Goal: Obtain resource: Obtain resource

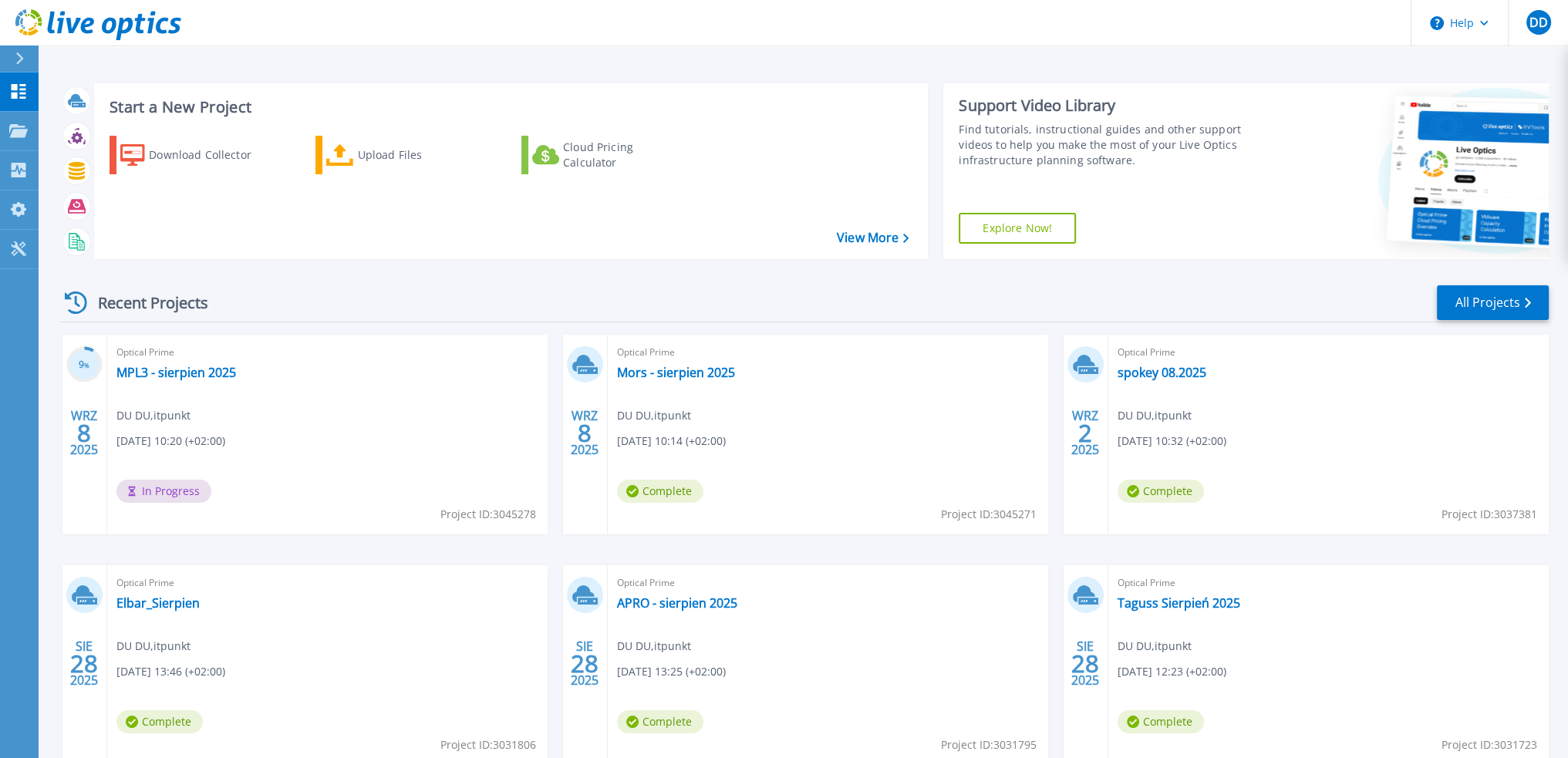
click at [278, 71] on div "Start a New Project Download Collector Upload Files Cloud Pricing Calculator Vi…" at bounding box center [804, 171] width 1489 height 200
click at [58, 123] on p "Projects" at bounding box center [60, 132] width 41 height 40
click at [1501, 290] on link "All Projects" at bounding box center [1492, 303] width 112 height 35
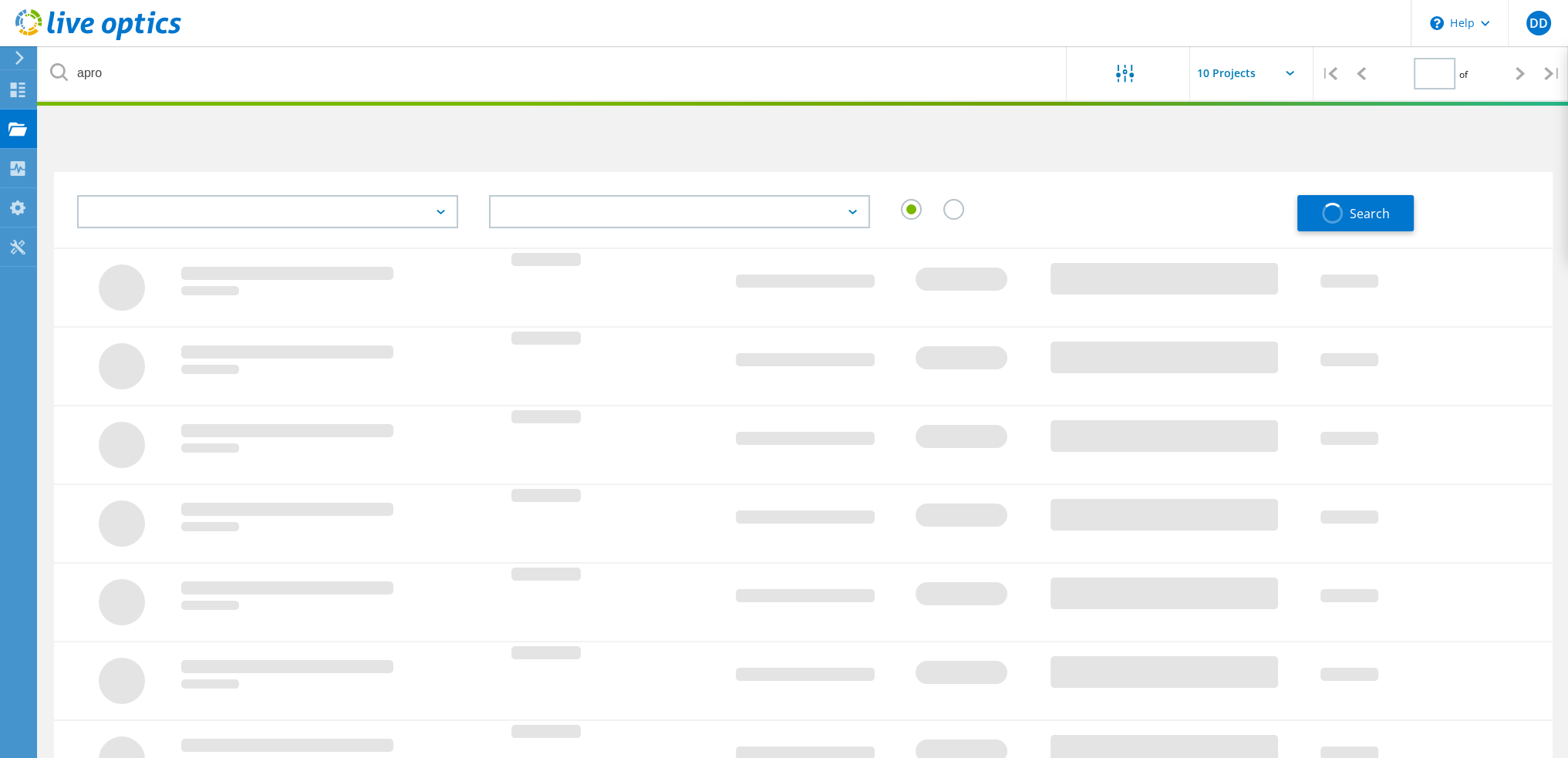
type input "1"
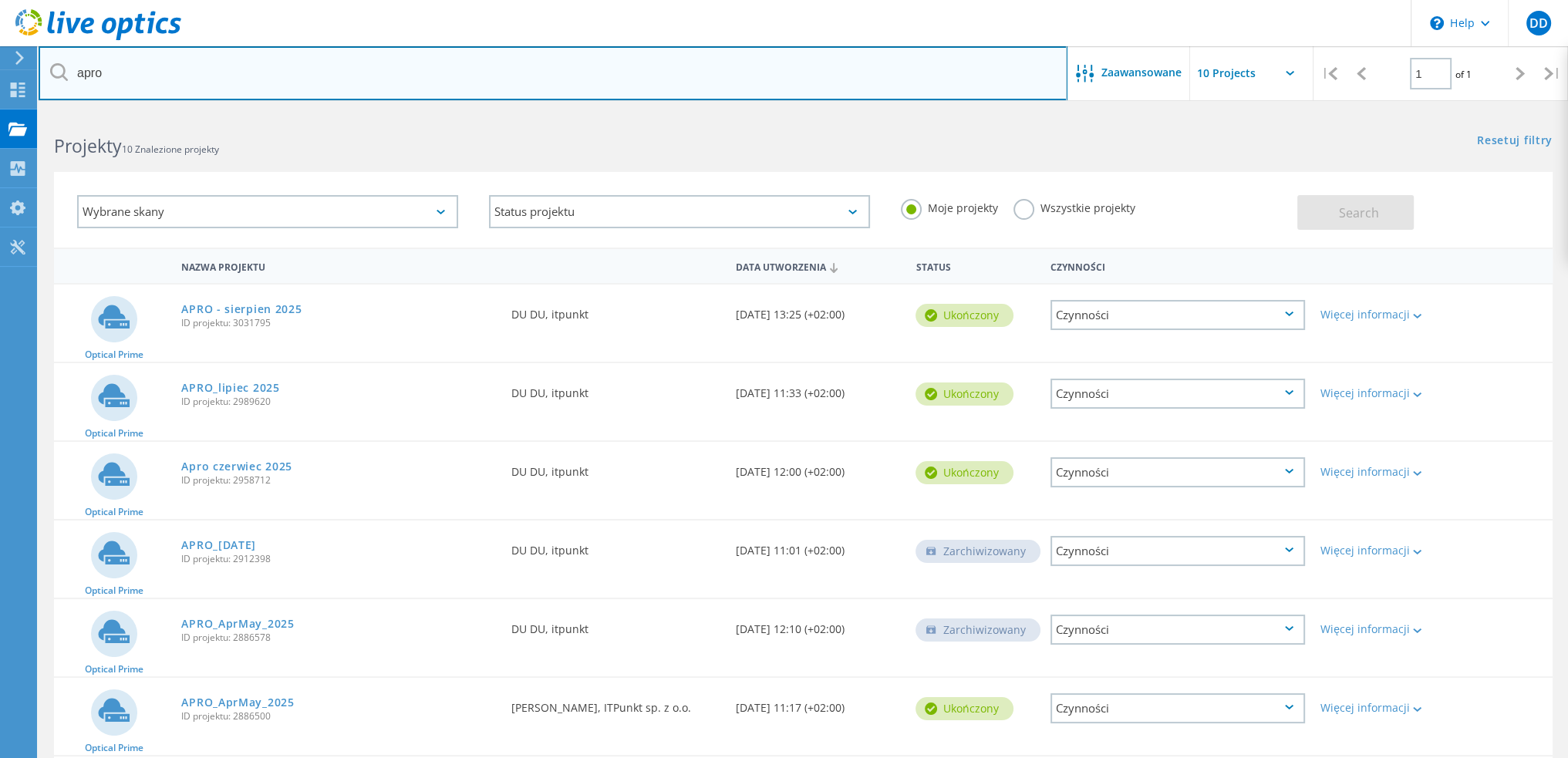
click at [267, 88] on input "apro" at bounding box center [552, 73] width 1029 height 54
click at [62, 71] on div "acana" at bounding box center [552, 73] width 1028 height 54
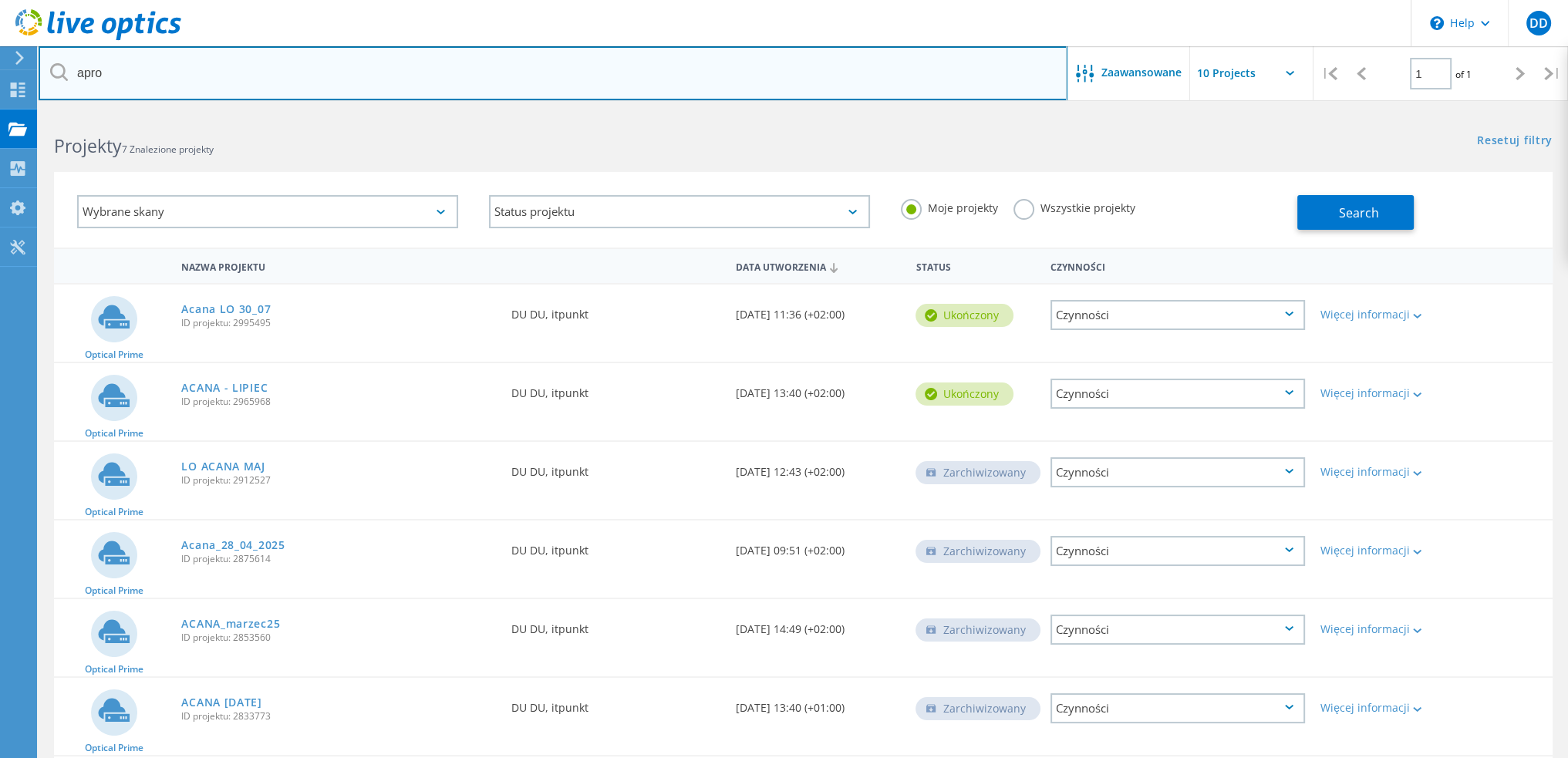
type input "apro"
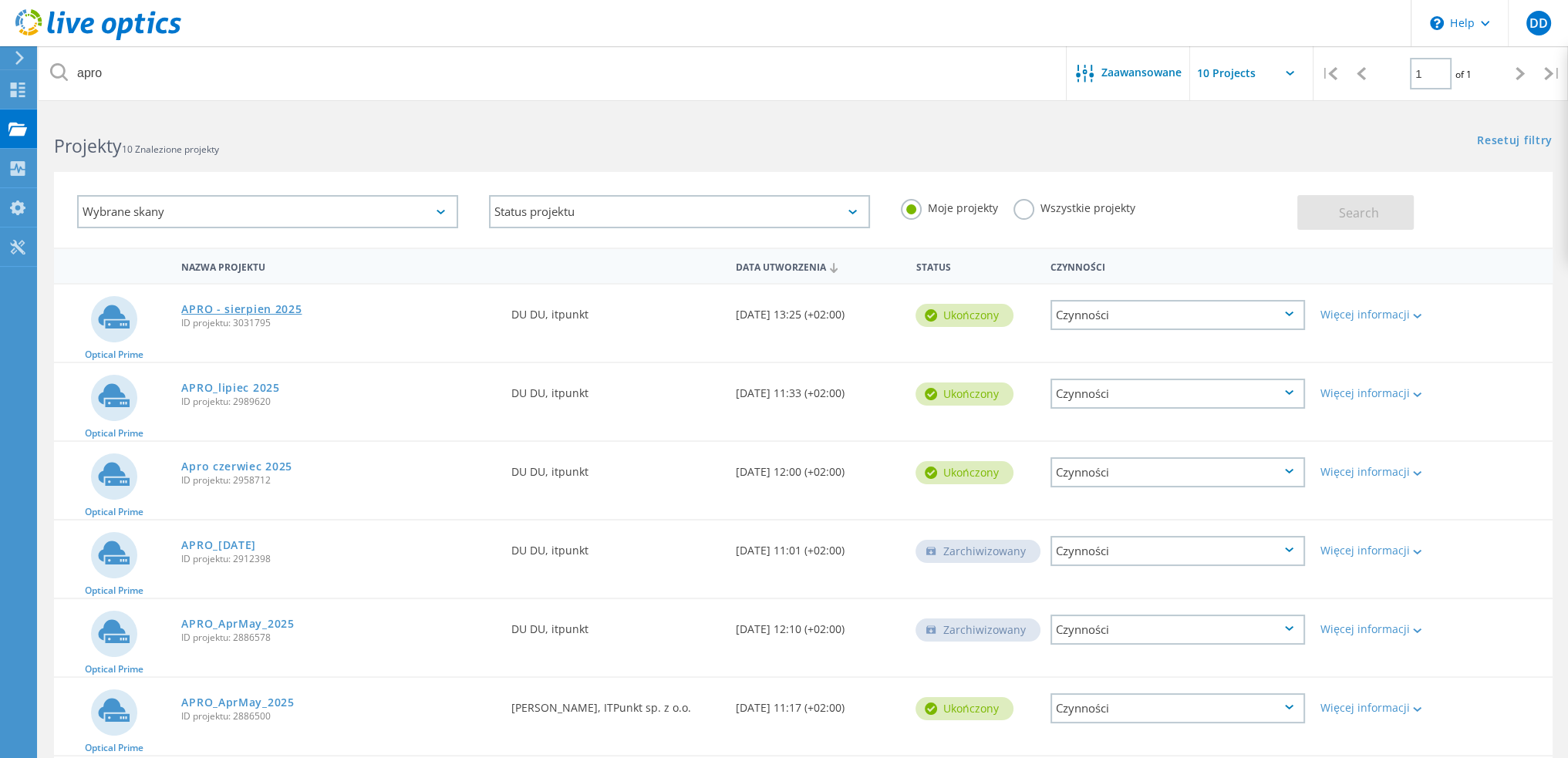
click at [285, 310] on link "APRO - sierpien 2025" at bounding box center [241, 309] width 120 height 11
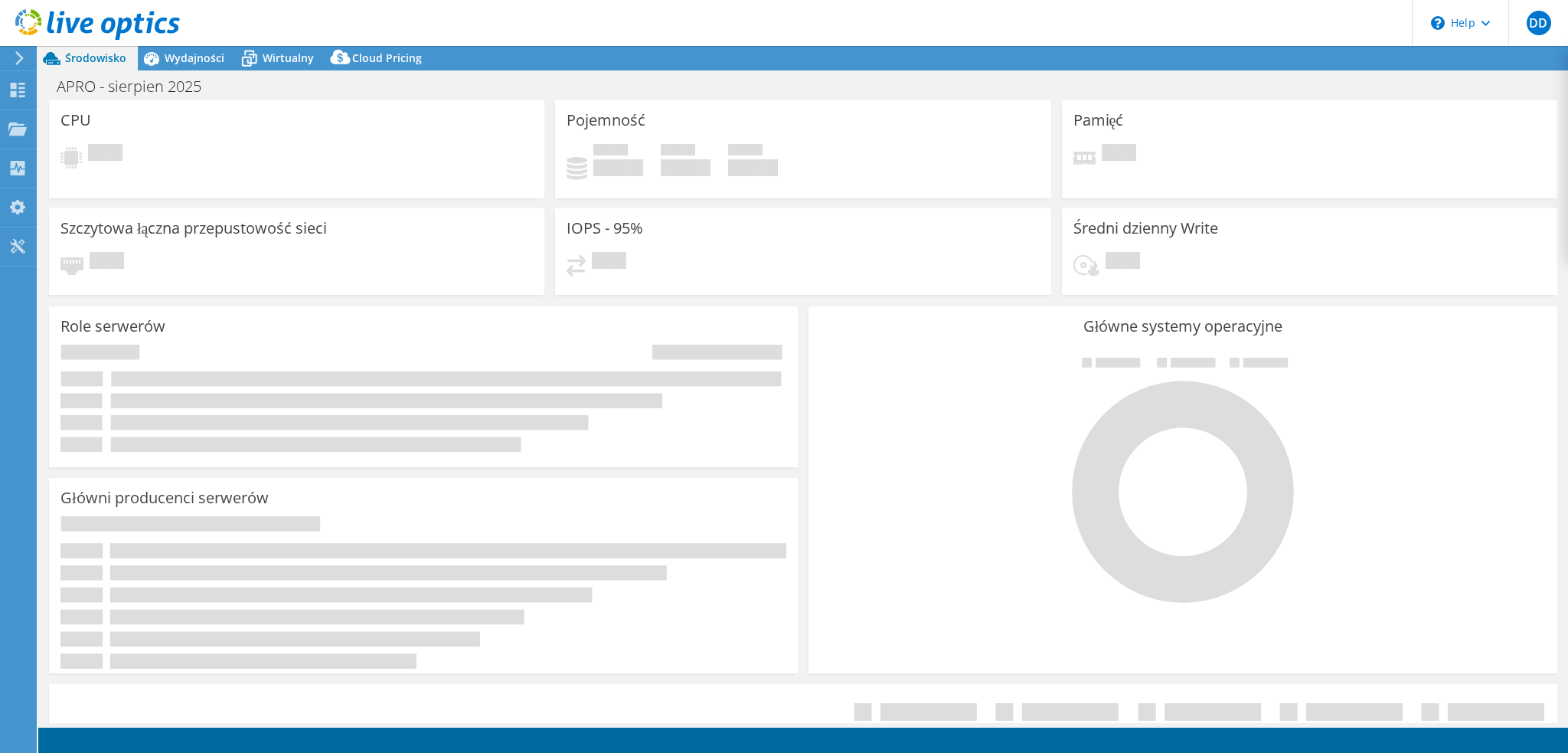
select select "USD"
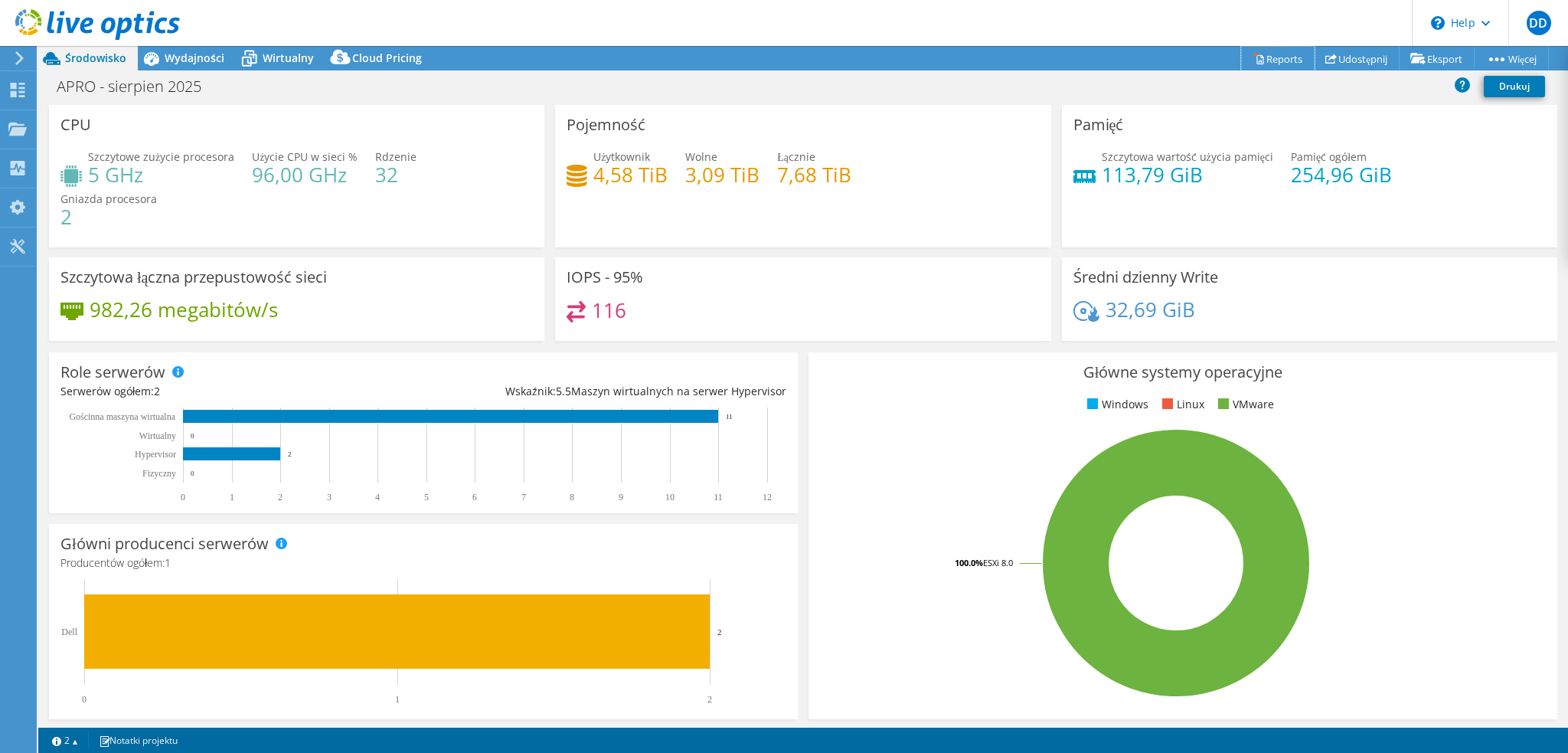
click at [1278, 59] on link "Reports" at bounding box center [1277, 58] width 73 height 24
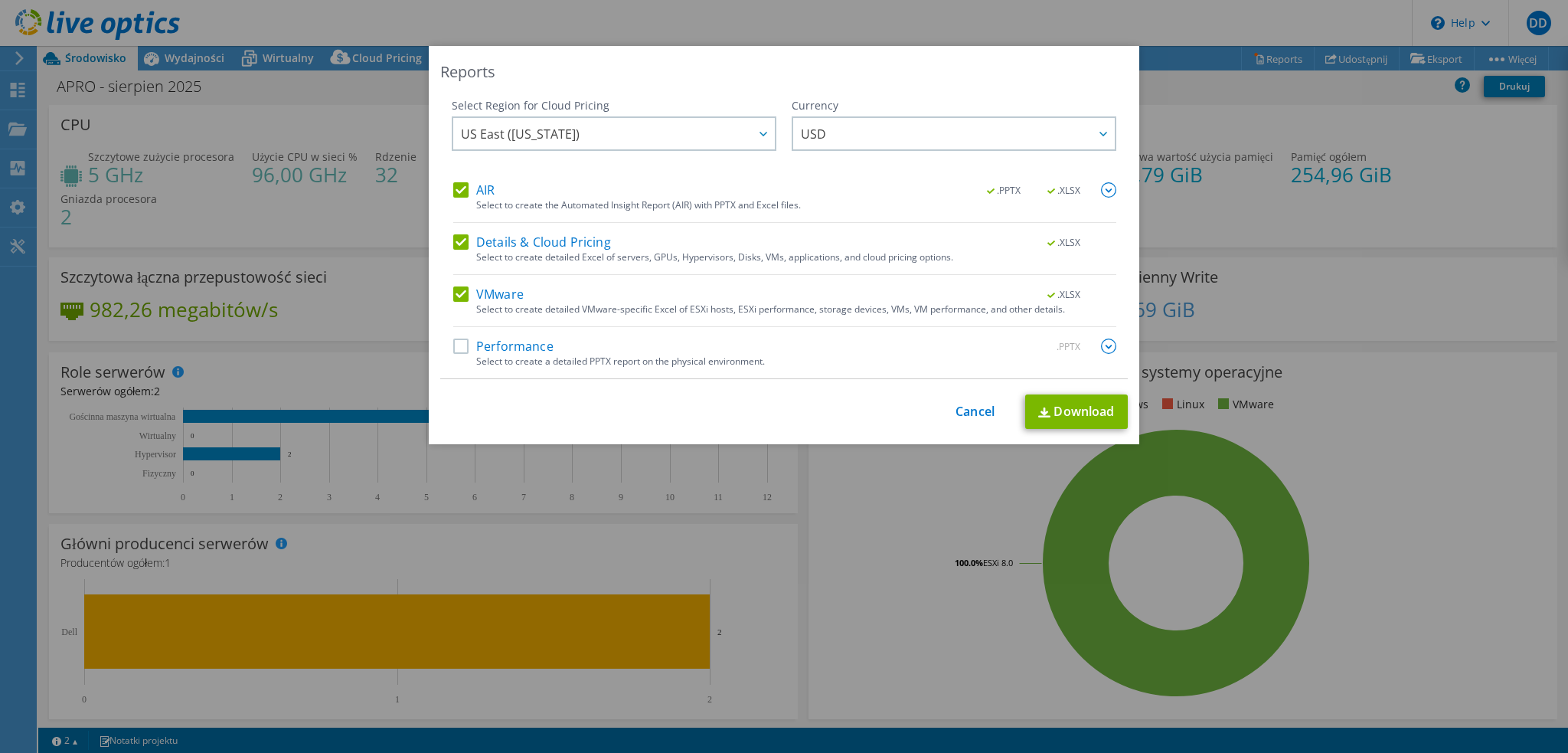
click at [515, 338] on label "Performance" at bounding box center [503, 345] width 100 height 15
click at [0, 0] on input "Performance" at bounding box center [0, 0] width 0 height 0
click at [1107, 405] on link "Download" at bounding box center [1077, 412] width 103 height 35
click at [971, 410] on link "Cancel" at bounding box center [975, 412] width 39 height 14
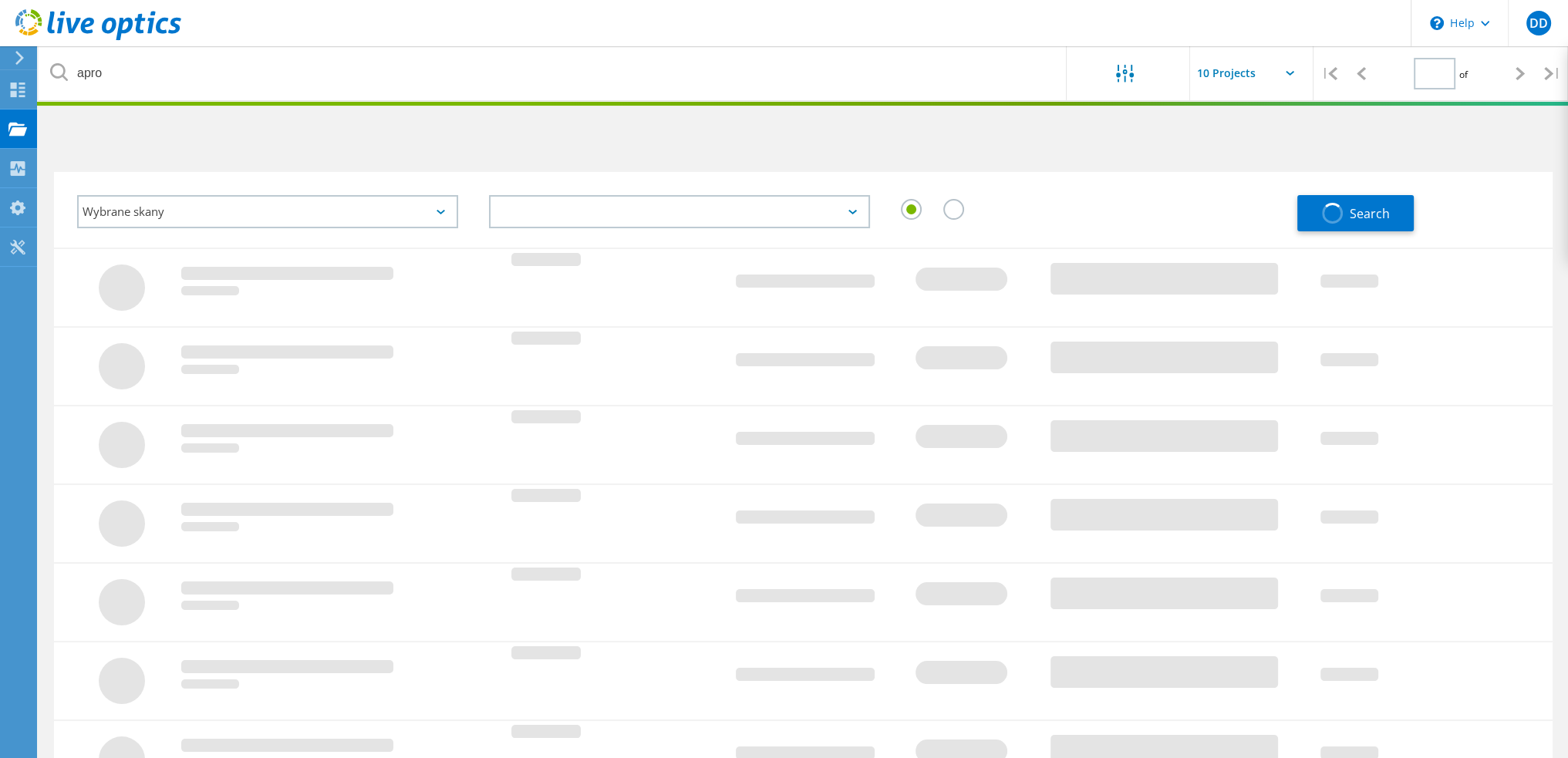
type input "1"
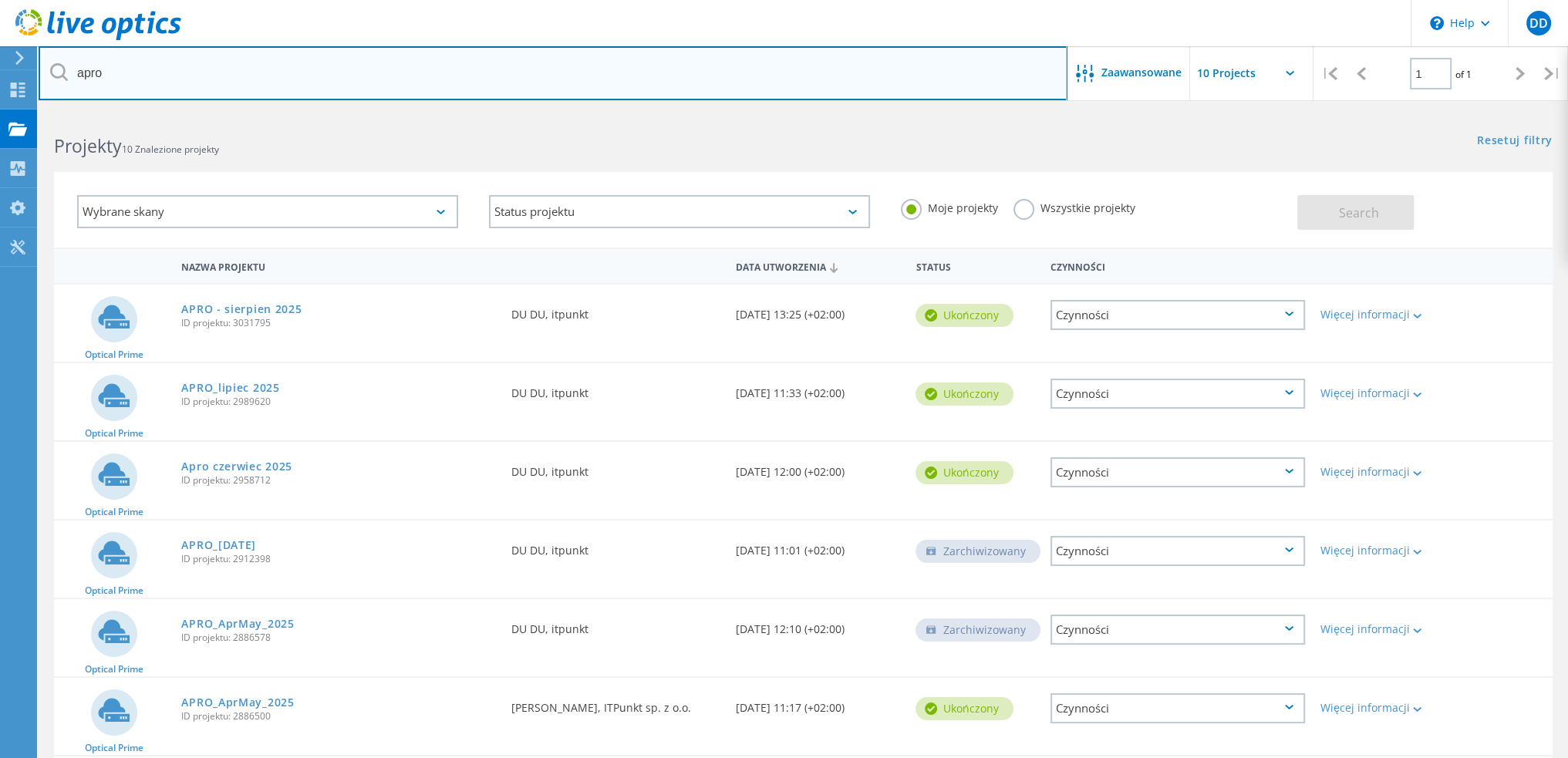
click at [240, 67] on input "apro" at bounding box center [552, 73] width 1029 height 54
type input "interstal"
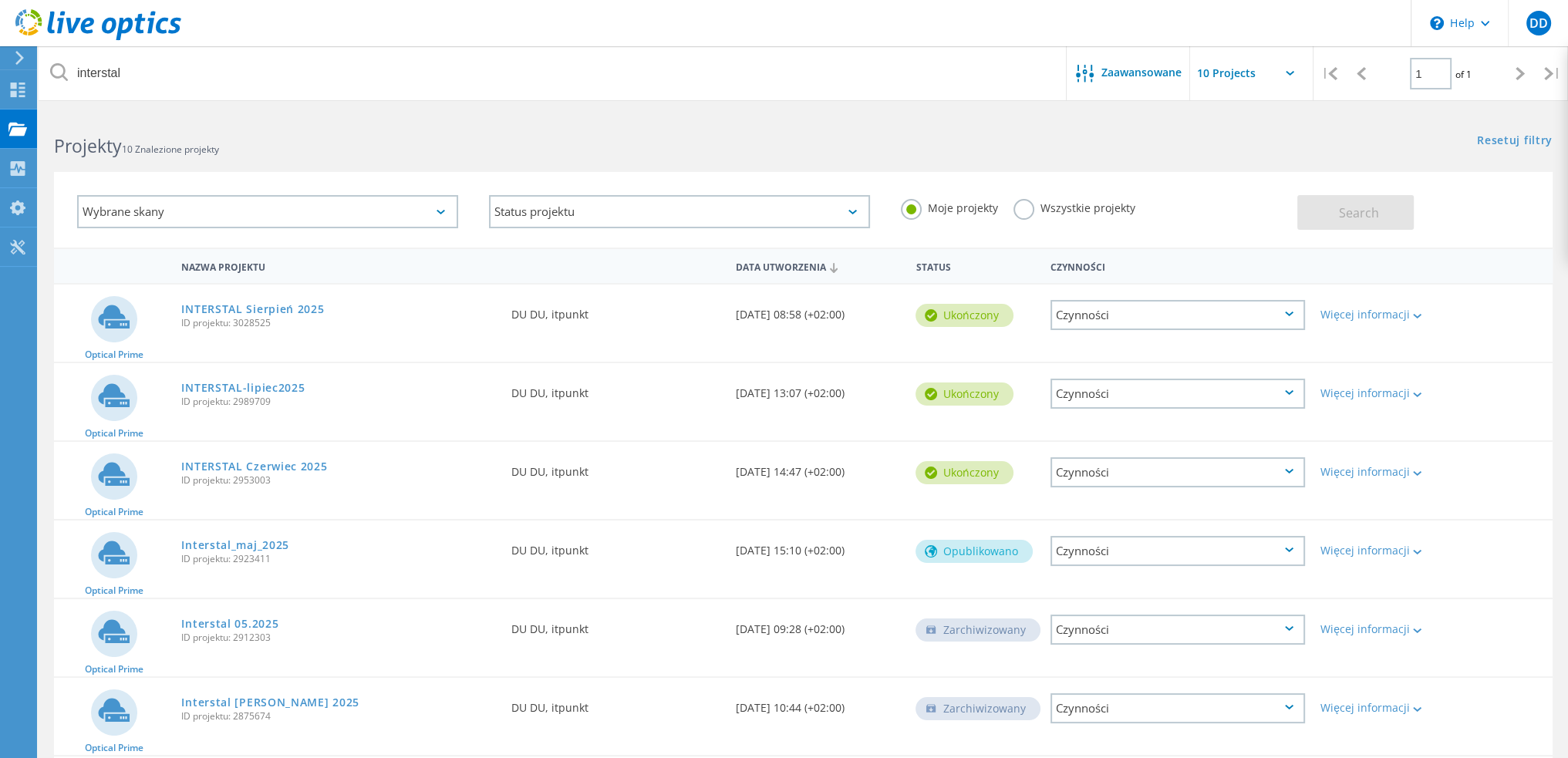
click at [300, 323] on span "ID projektu: 3028525" at bounding box center [338, 323] width 314 height 10
click at [298, 305] on link "INTERSTAL Sierpień 2025" at bounding box center [252, 309] width 142 height 11
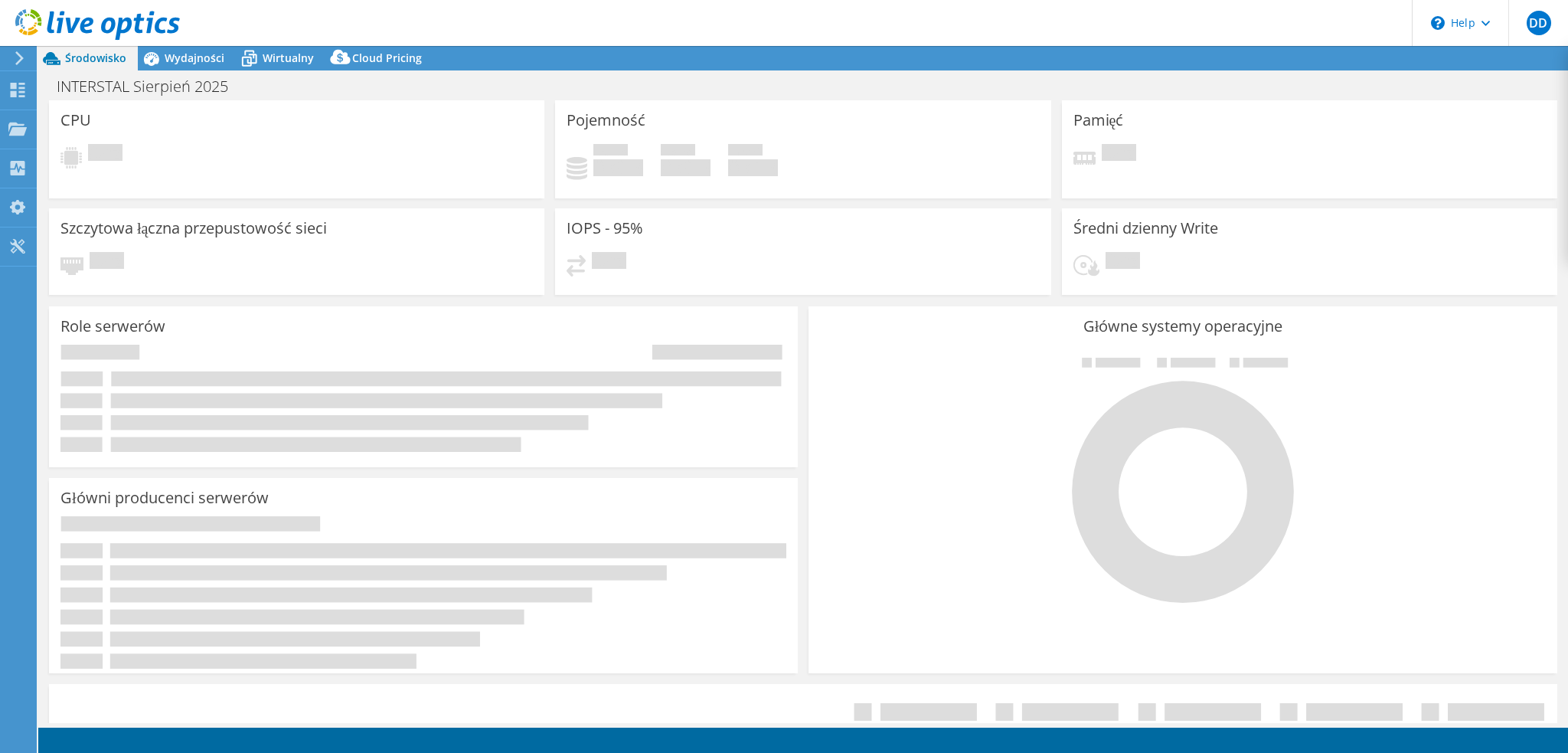
select select "USD"
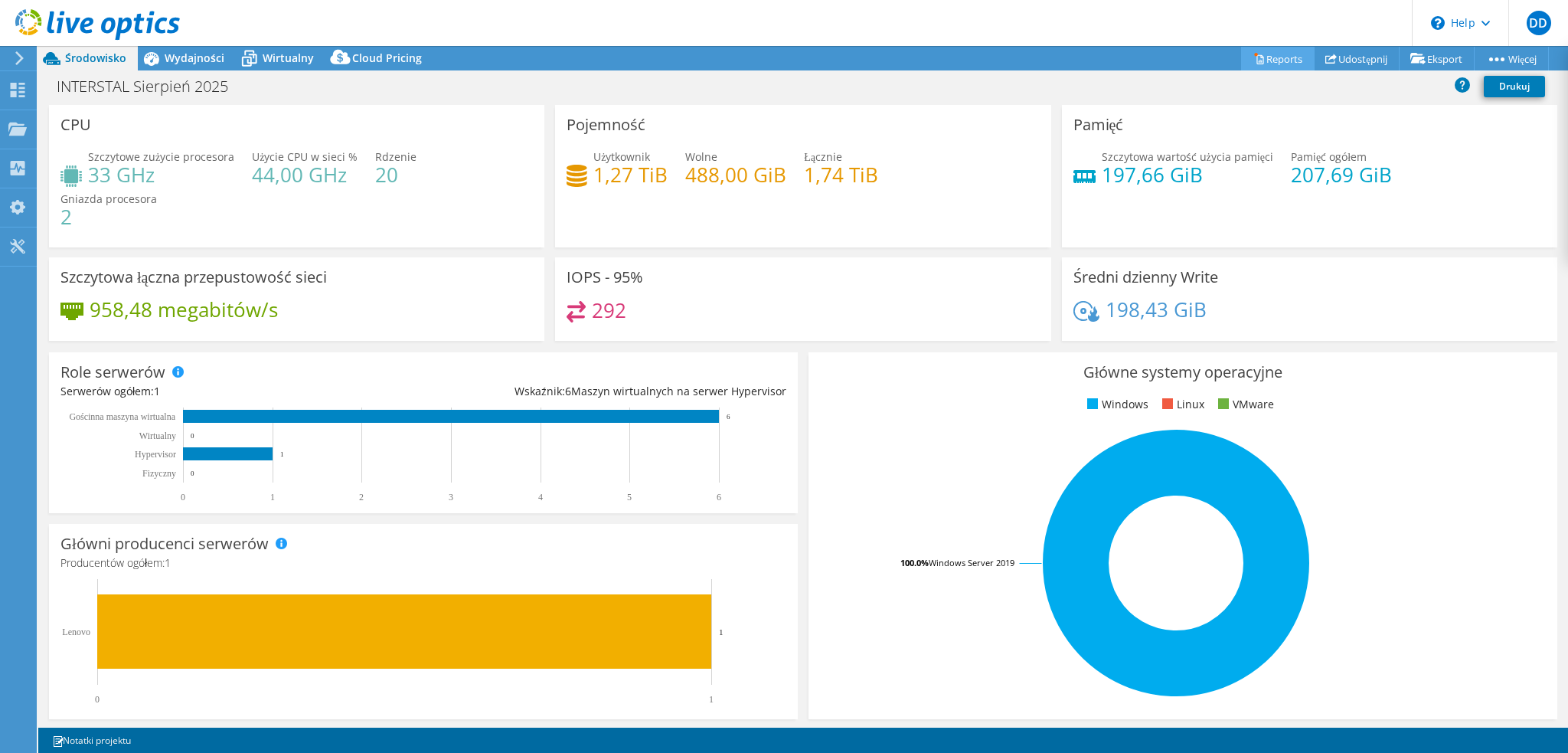
click at [1265, 55] on link "Reports" at bounding box center [1277, 58] width 73 height 24
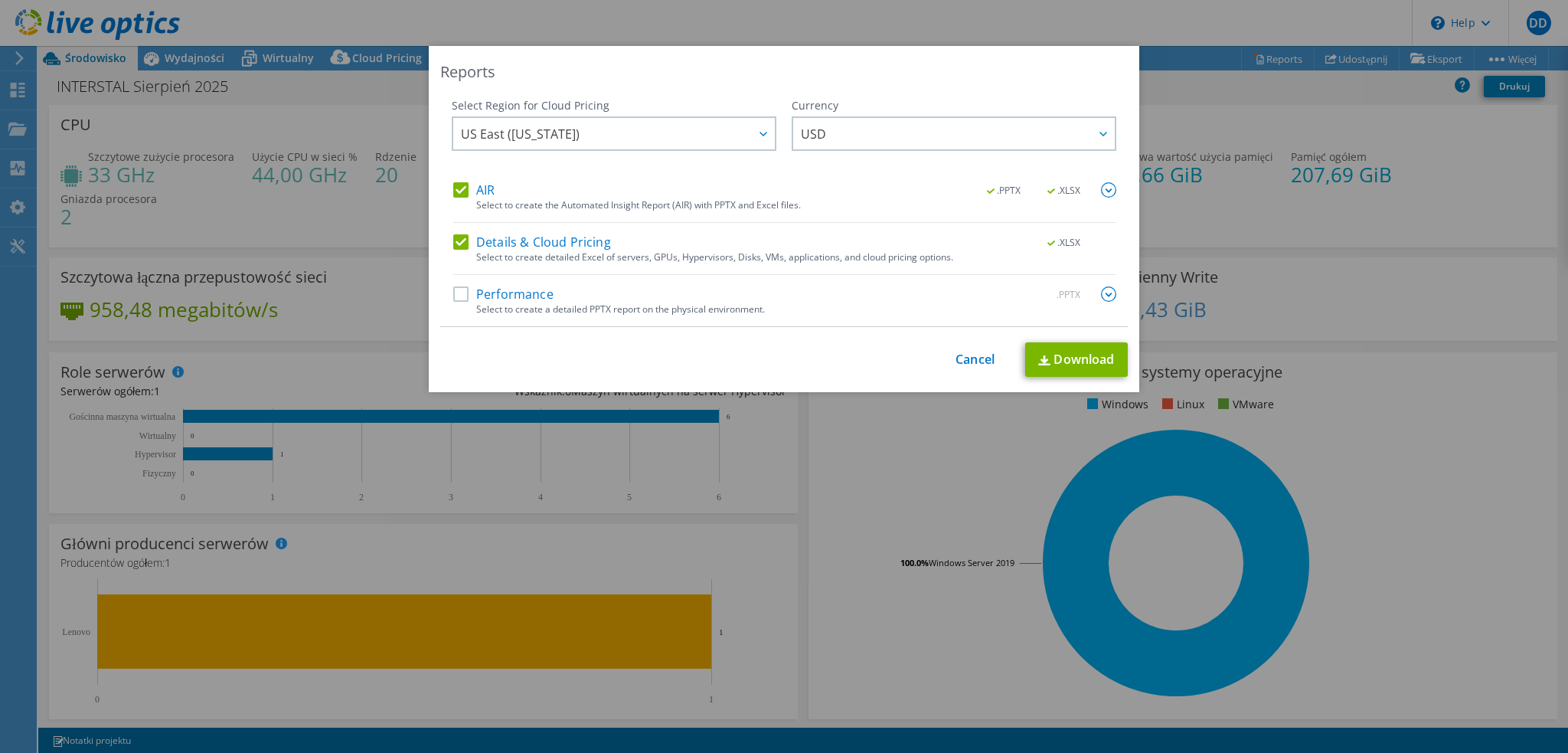
click at [506, 288] on label "Performance" at bounding box center [503, 294] width 100 height 15
click at [0, 0] on input "Performance" at bounding box center [0, 0] width 0 height 0
click at [1065, 355] on link "Download" at bounding box center [1077, 360] width 103 height 35
click at [969, 358] on link "Cancel" at bounding box center [975, 360] width 39 height 14
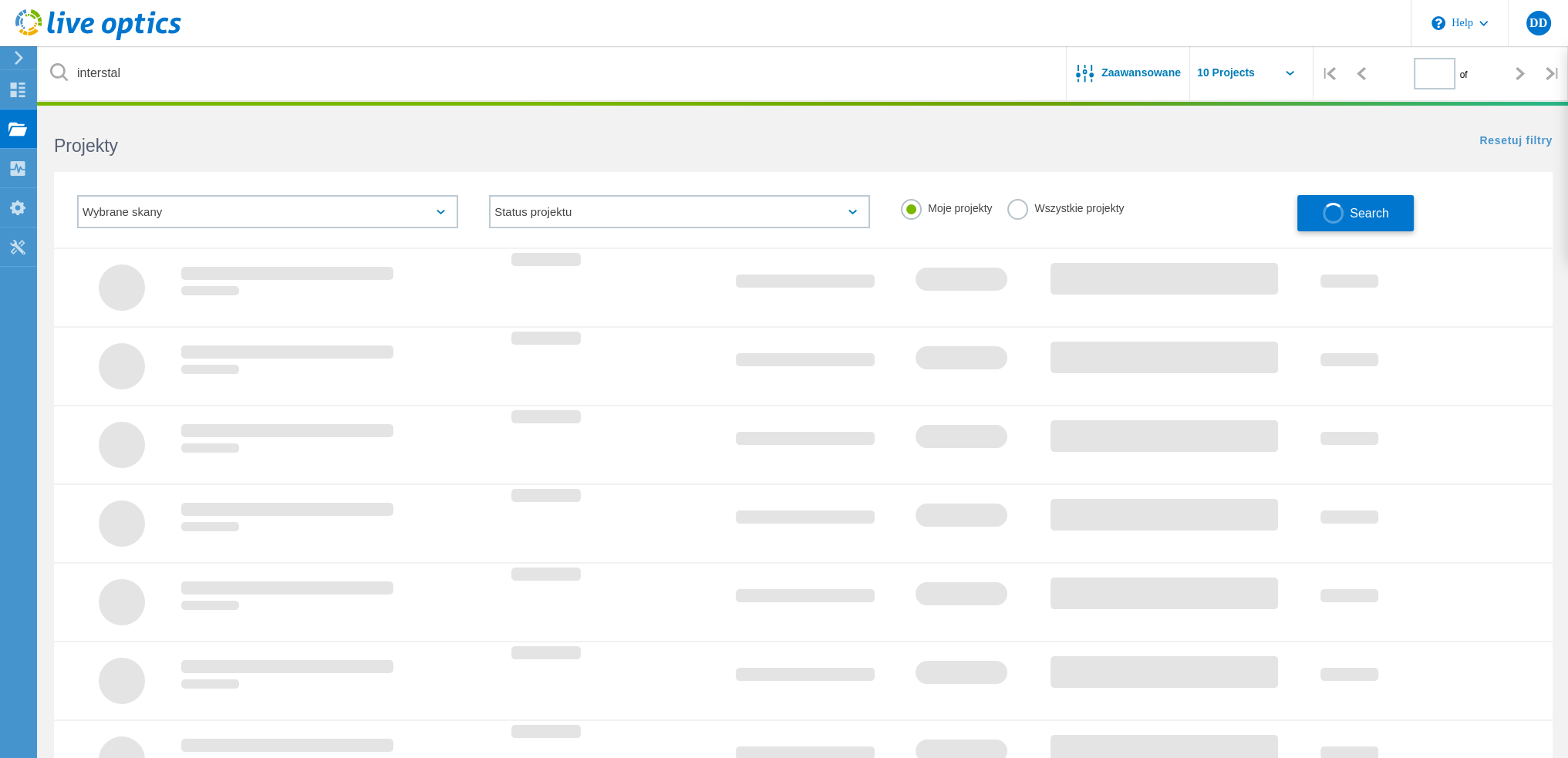
type input "1"
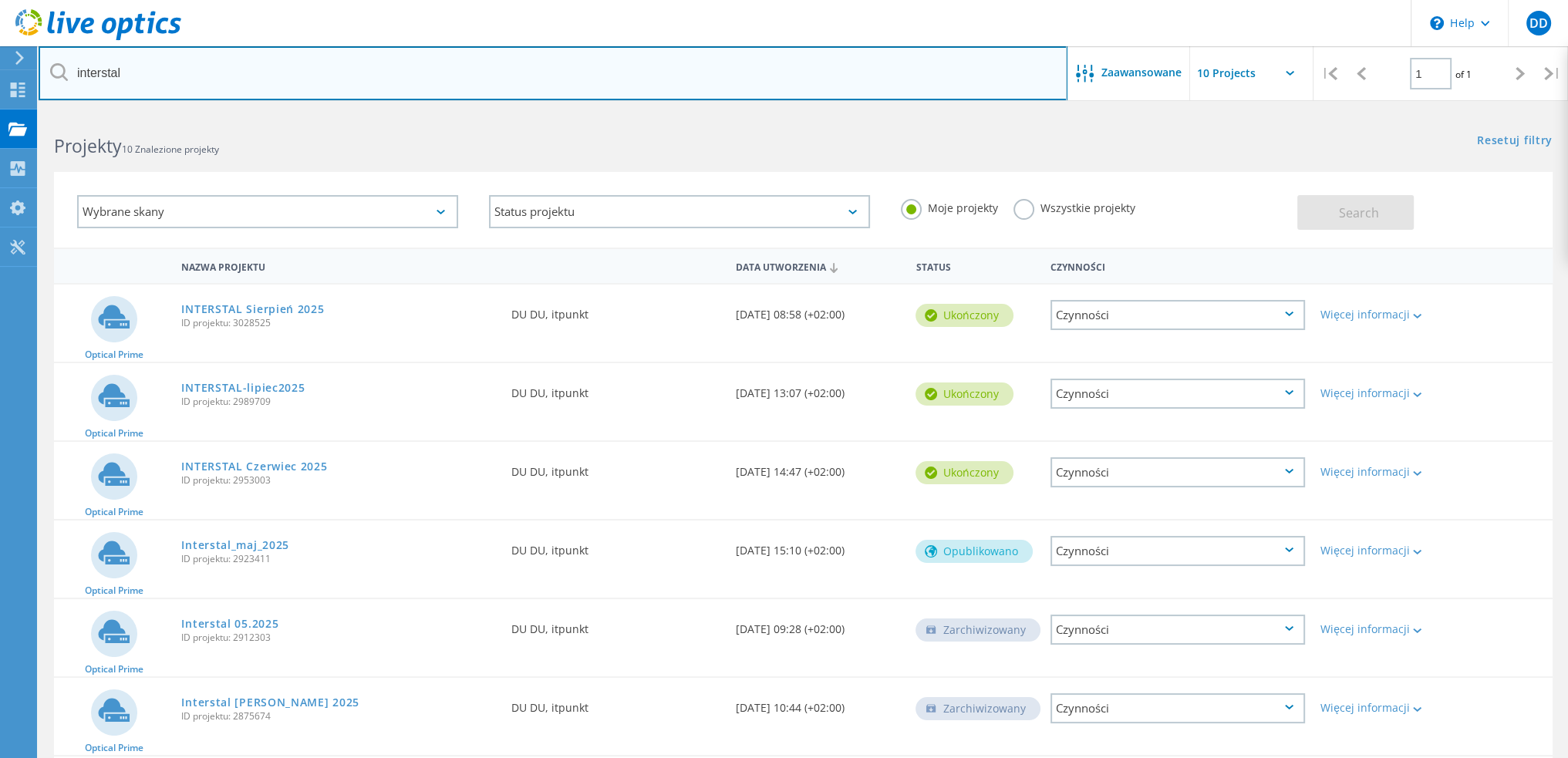
click at [261, 68] on input "interstal" at bounding box center [552, 73] width 1029 height 54
type input "kanclerz"
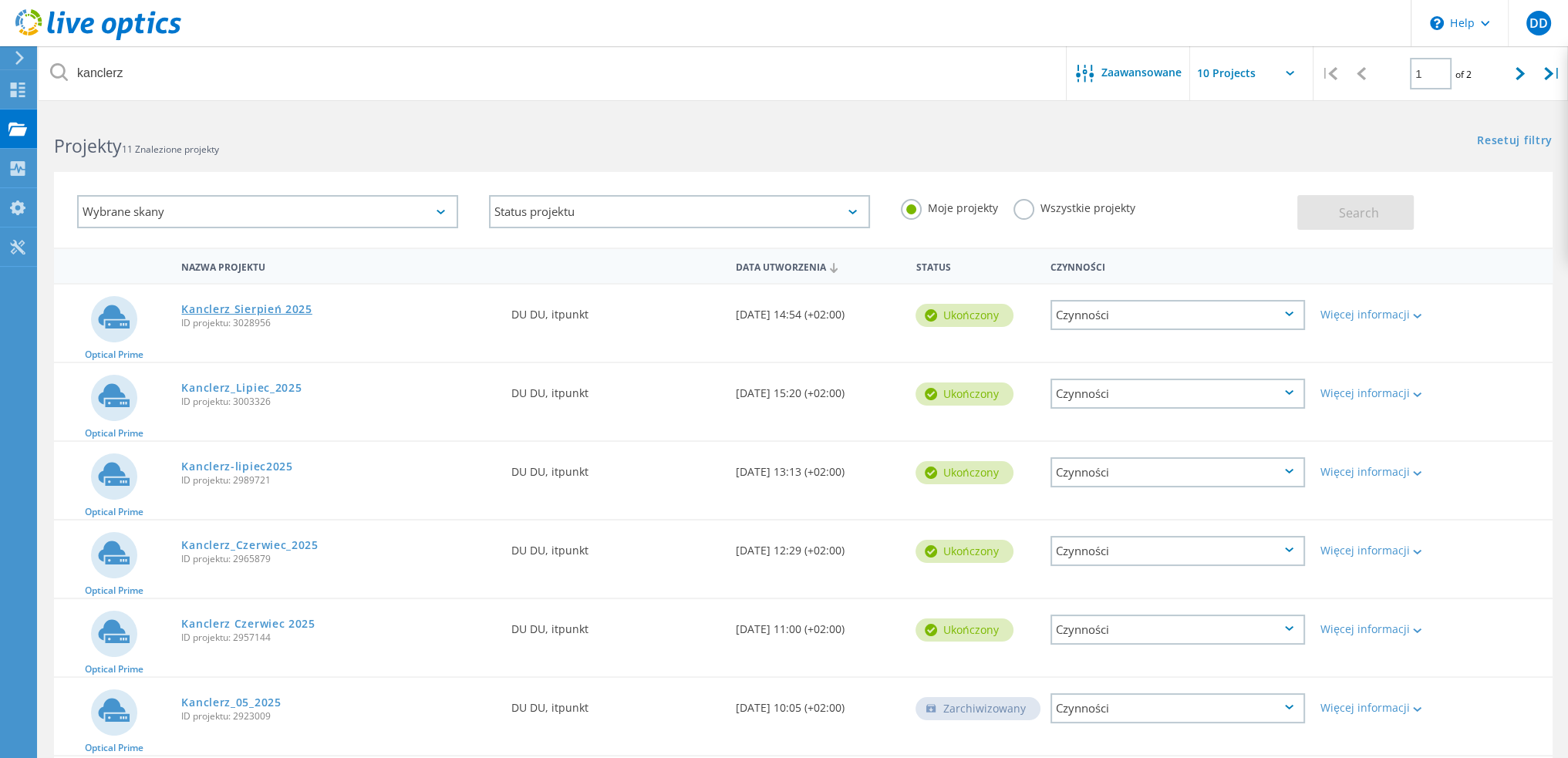
click at [276, 311] on link "Kanclerz Sierpień 2025" at bounding box center [247, 309] width 130 height 11
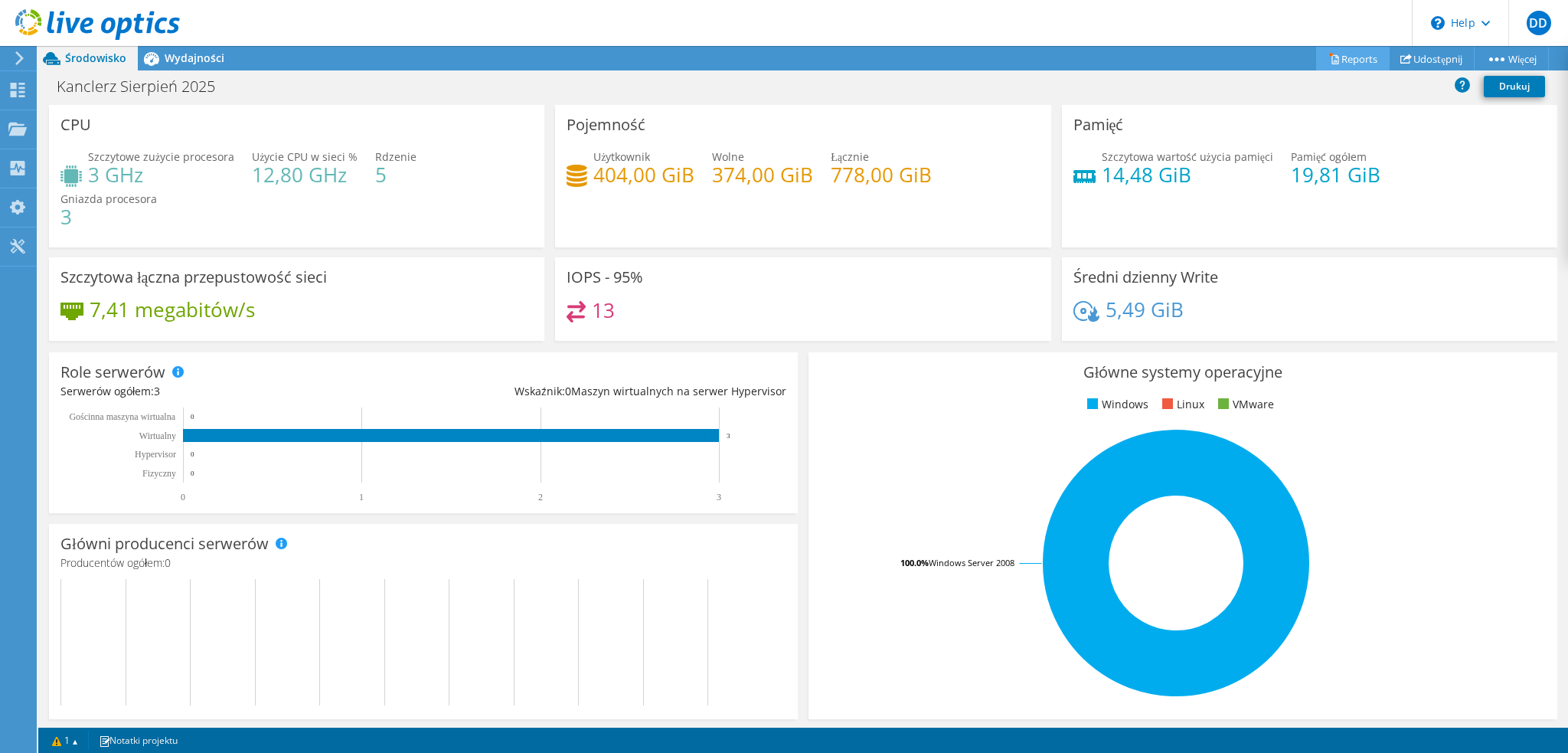
click at [1353, 49] on link "Reports" at bounding box center [1352, 58] width 73 height 24
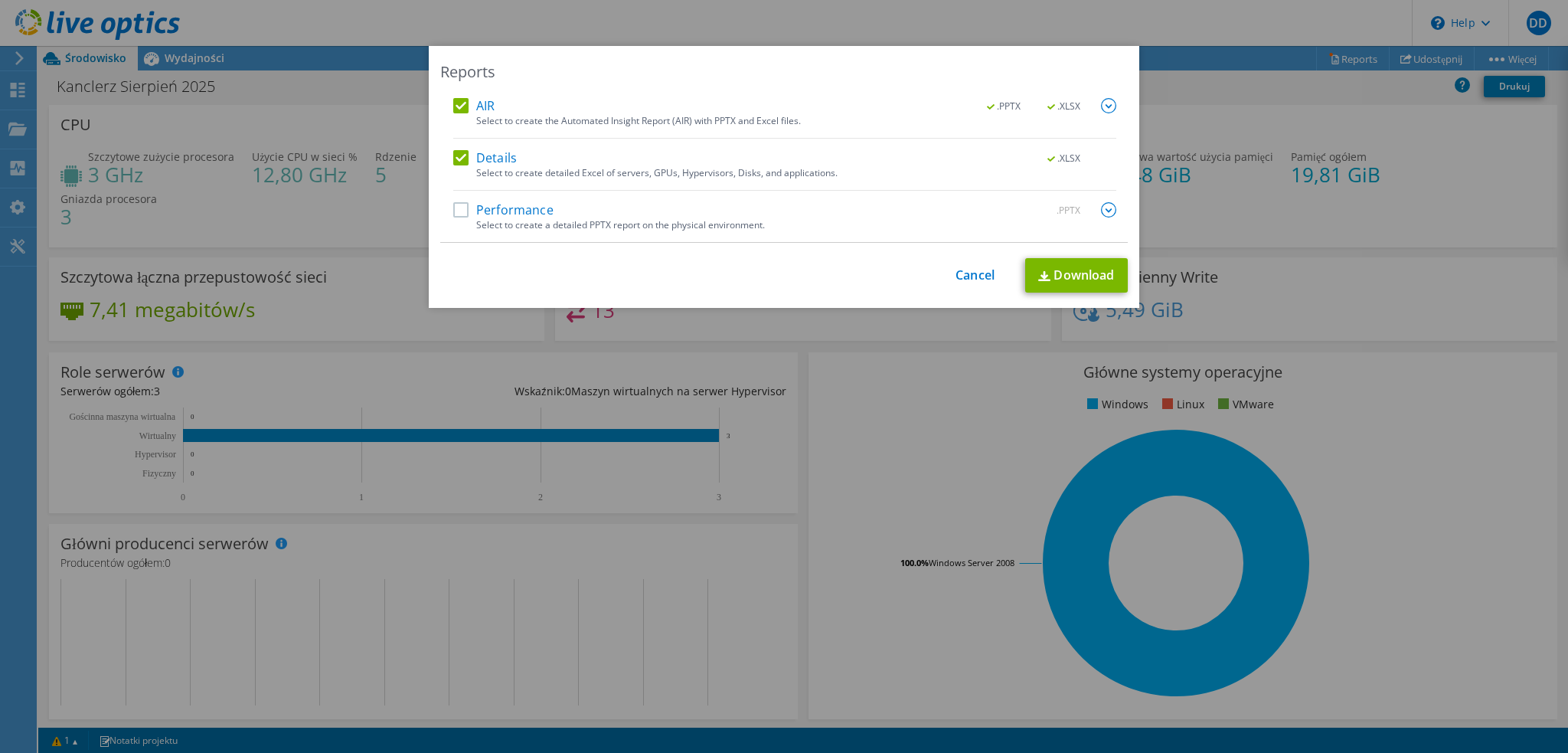
click at [517, 207] on label "Performance" at bounding box center [503, 209] width 100 height 15
click at [0, 0] on input "Performance" at bounding box center [0, 0] width 0 height 0
click at [1062, 276] on link "Download" at bounding box center [1077, 276] width 103 height 35
click at [956, 272] on link "Cancel" at bounding box center [975, 275] width 39 height 14
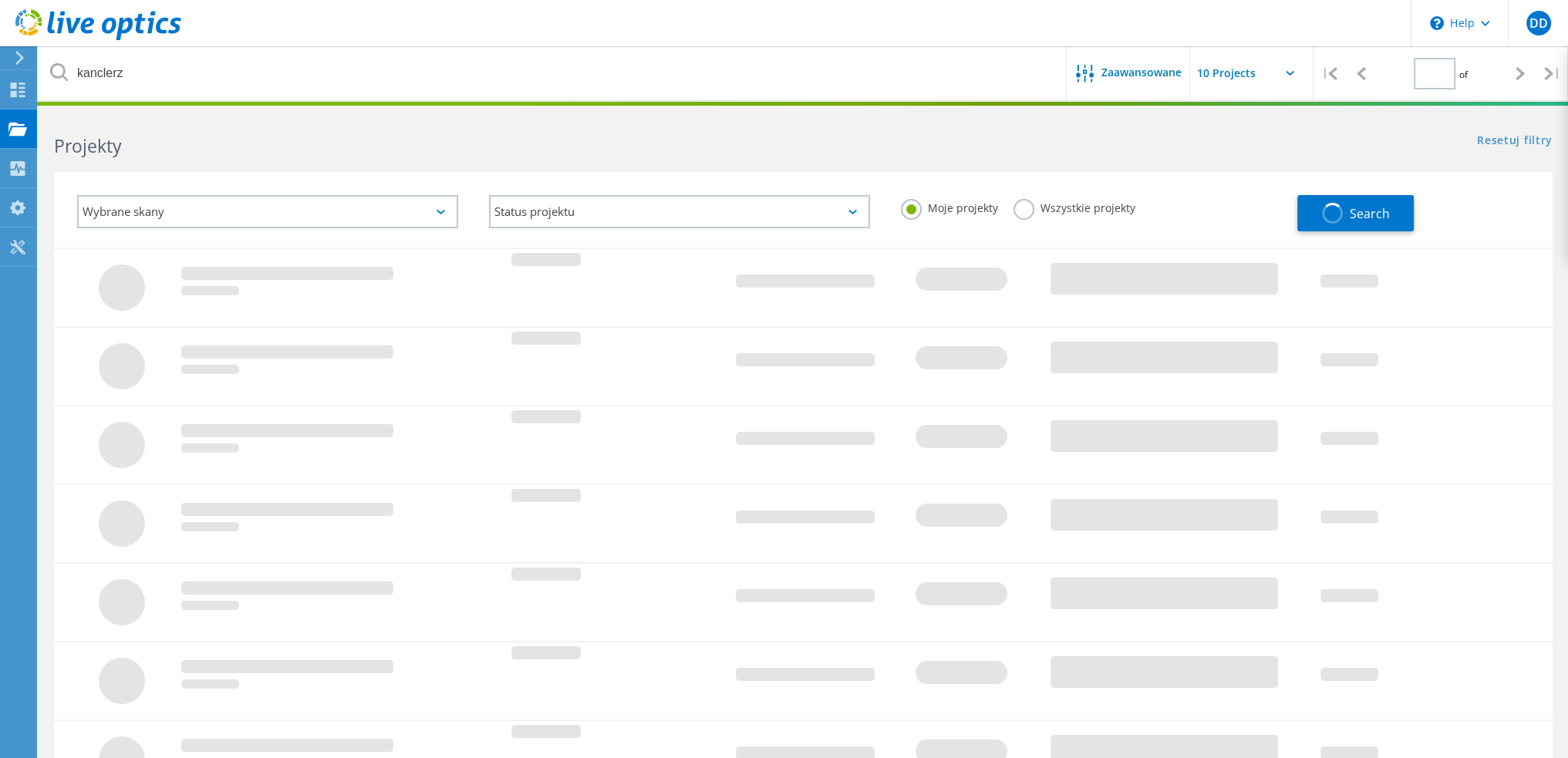
type input "1"
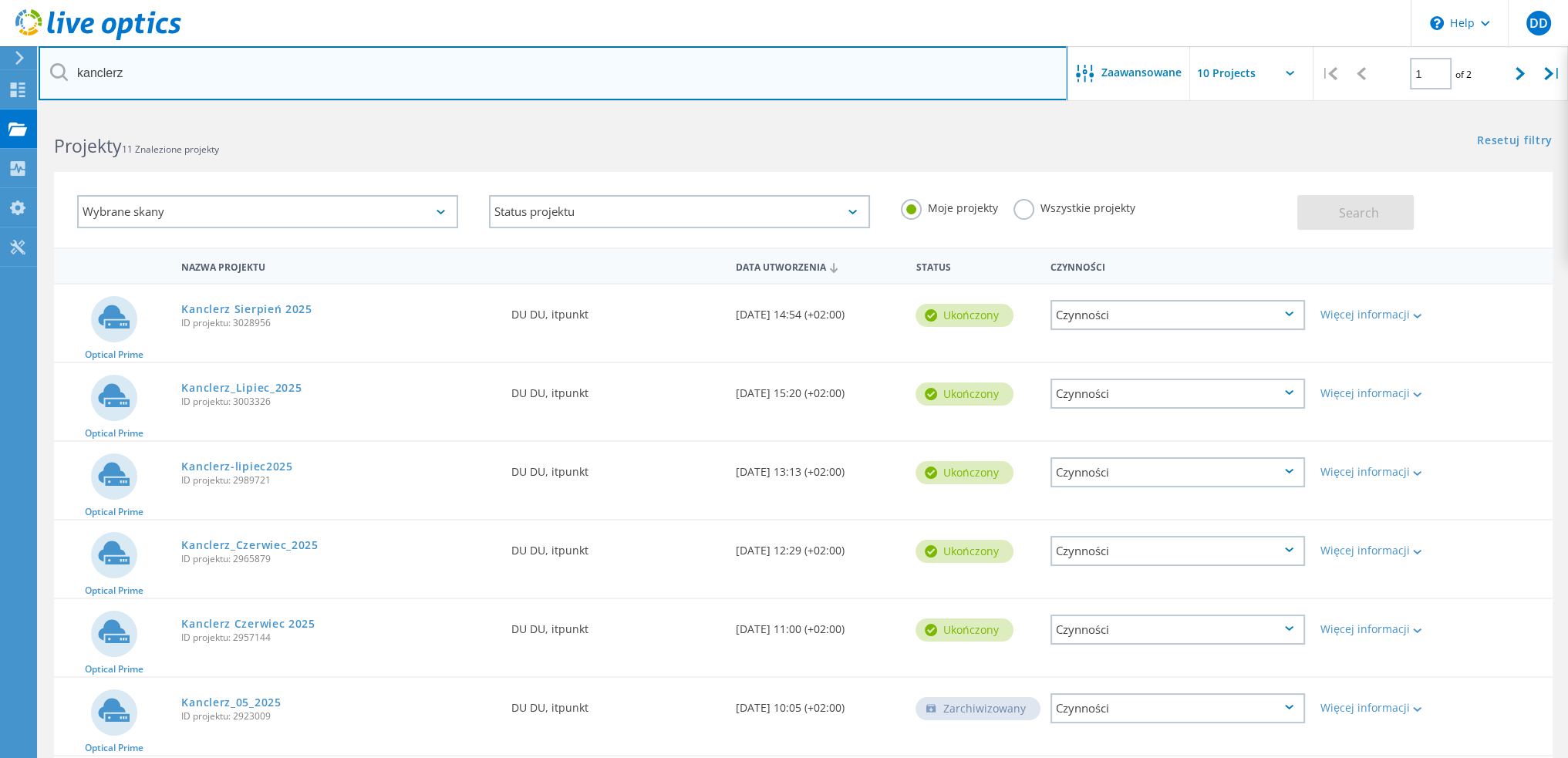
click at [252, 60] on input "kanclerz" at bounding box center [552, 73] width 1029 height 54
type input "metasystems"
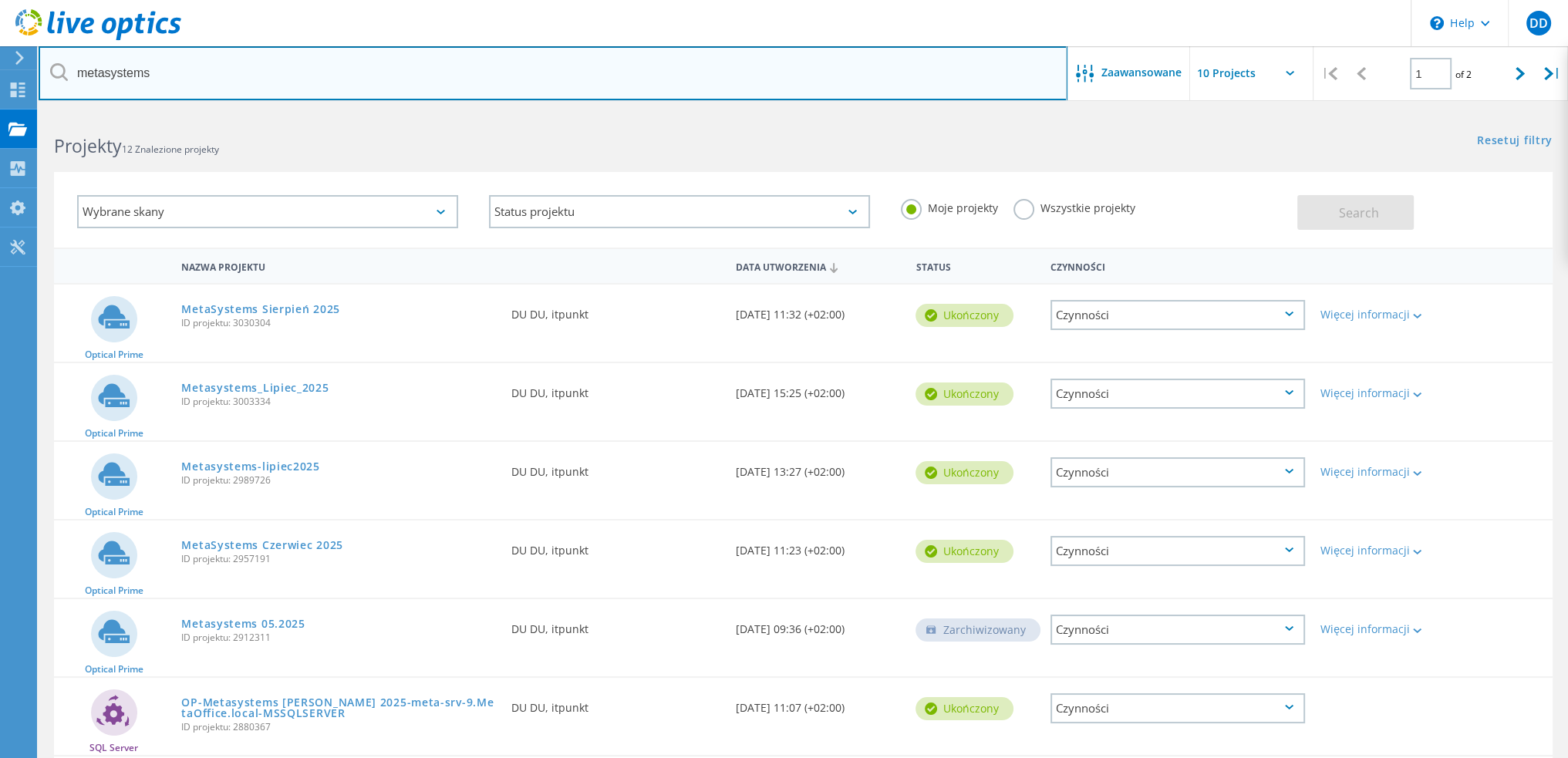
click at [254, 68] on input "metasystems" at bounding box center [552, 73] width 1029 height 54
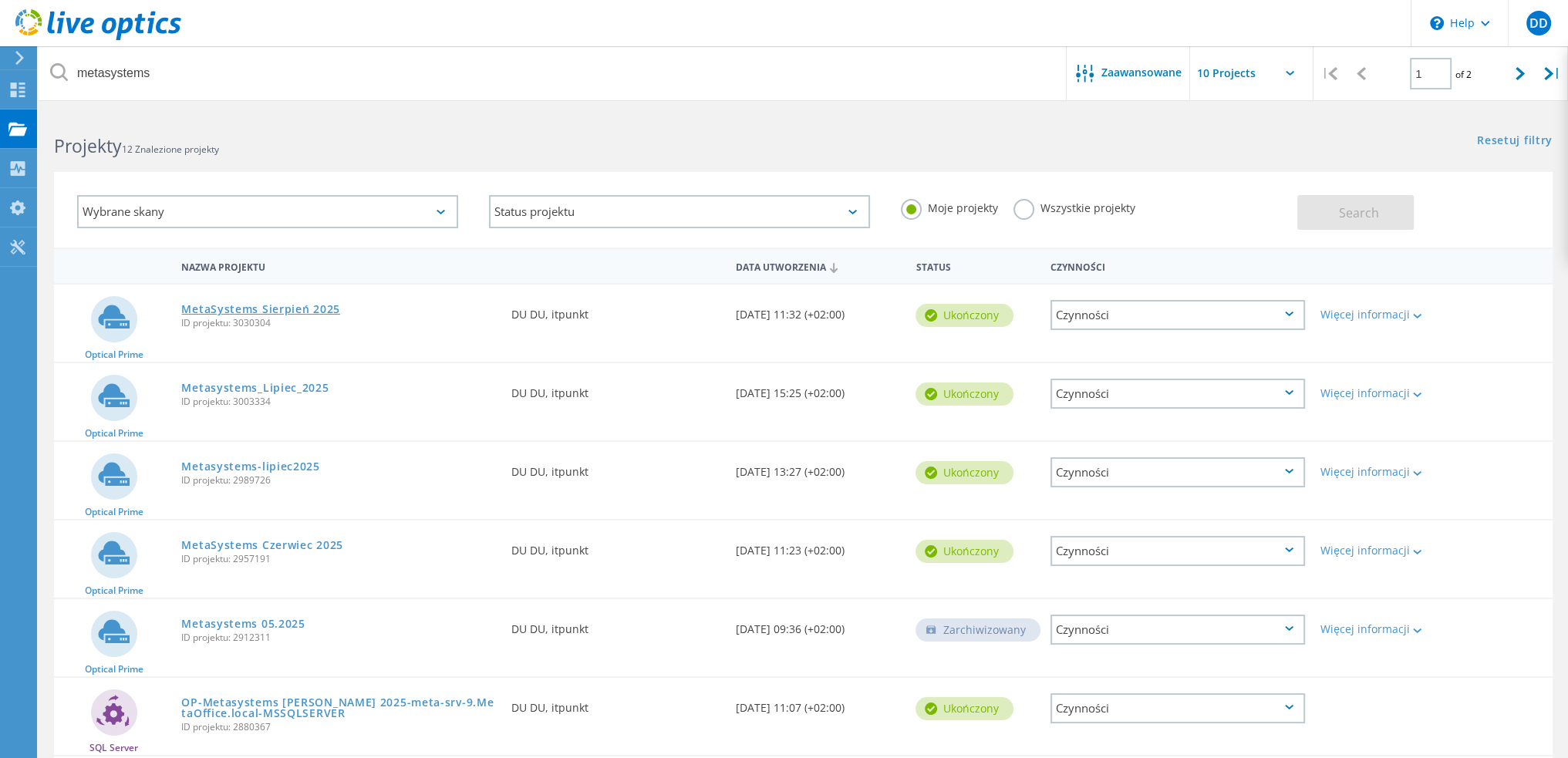
click at [296, 307] on link "MetaSystems Sierpień 2025" at bounding box center [261, 309] width 159 height 11
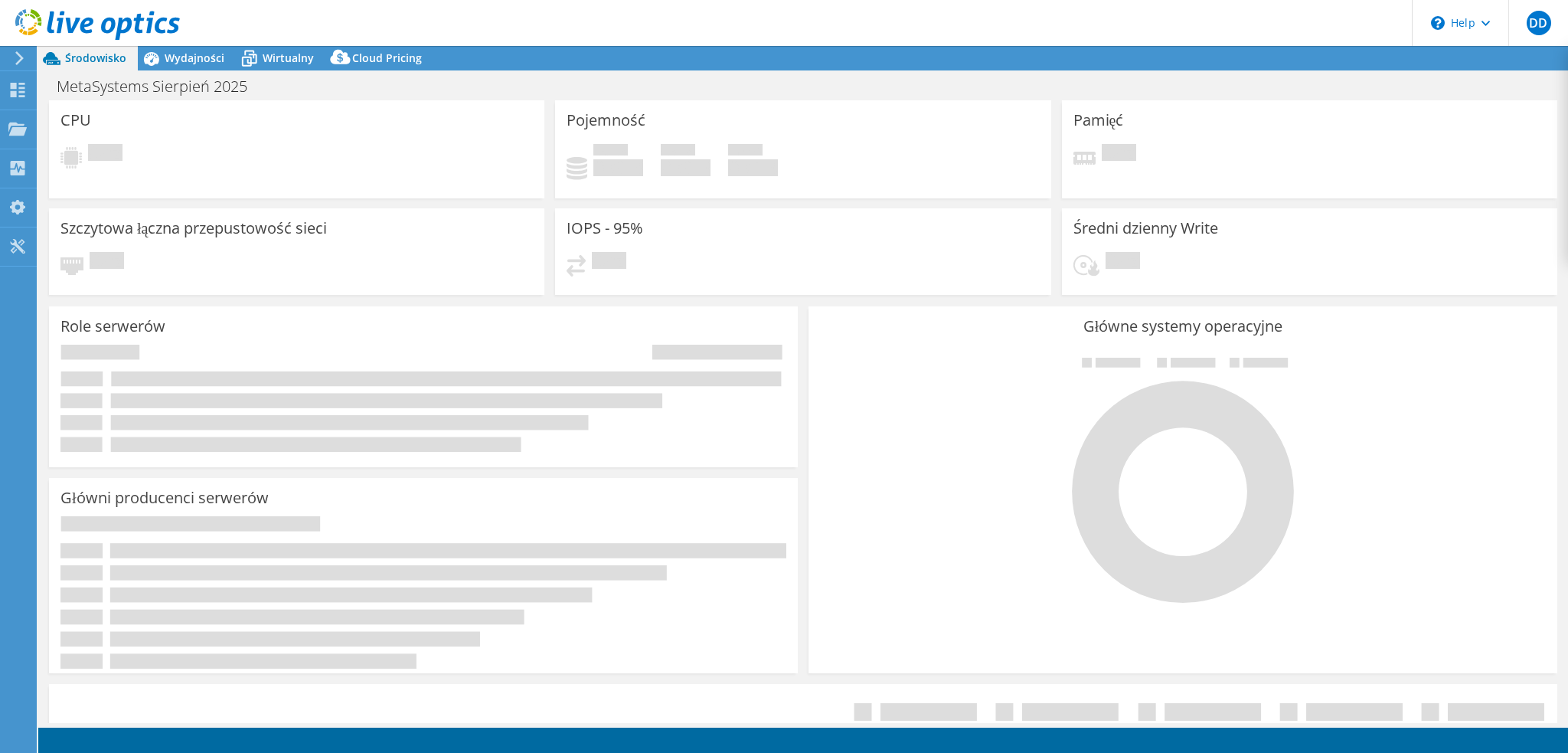
select select "USD"
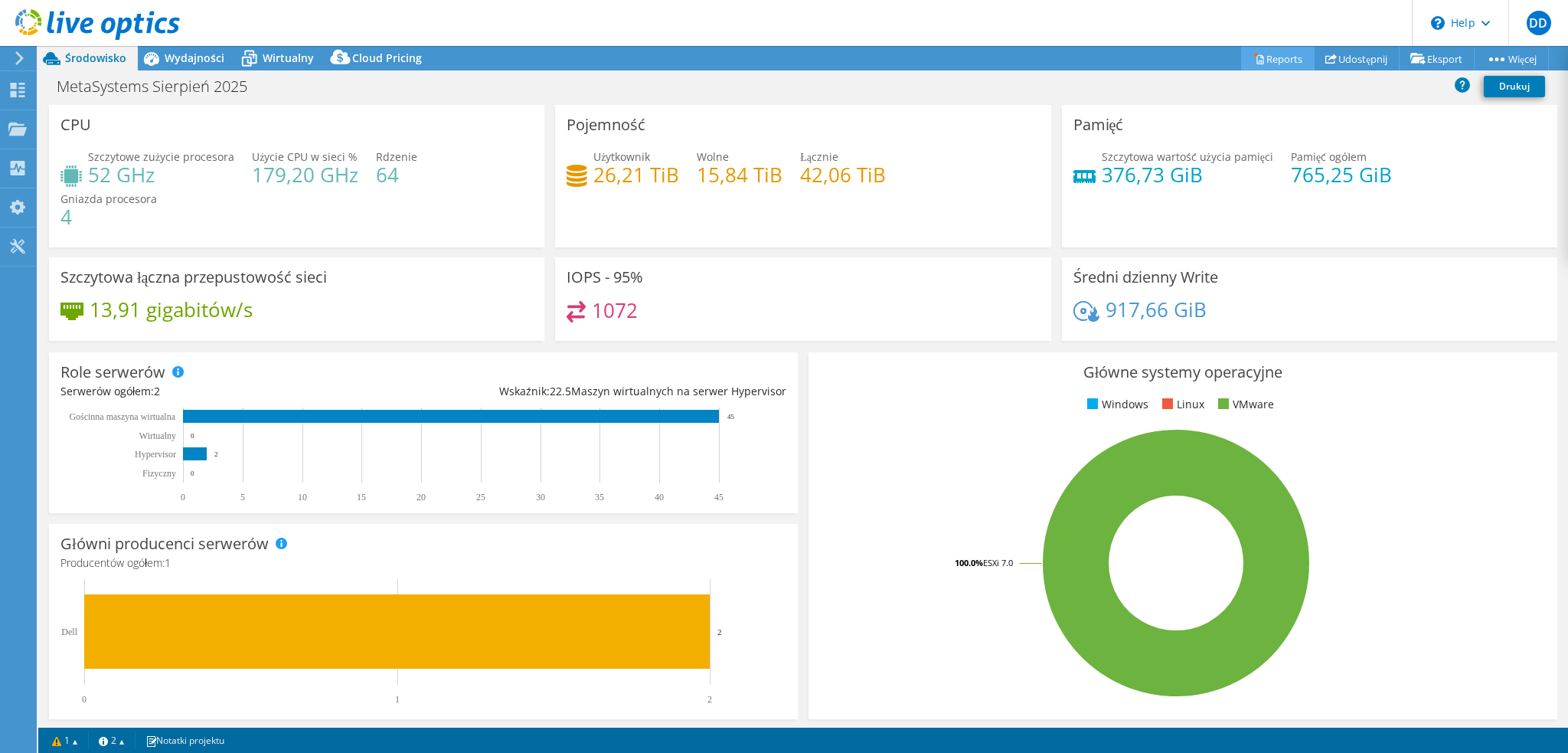
click at [1254, 56] on icon at bounding box center [1259, 58] width 12 height 12
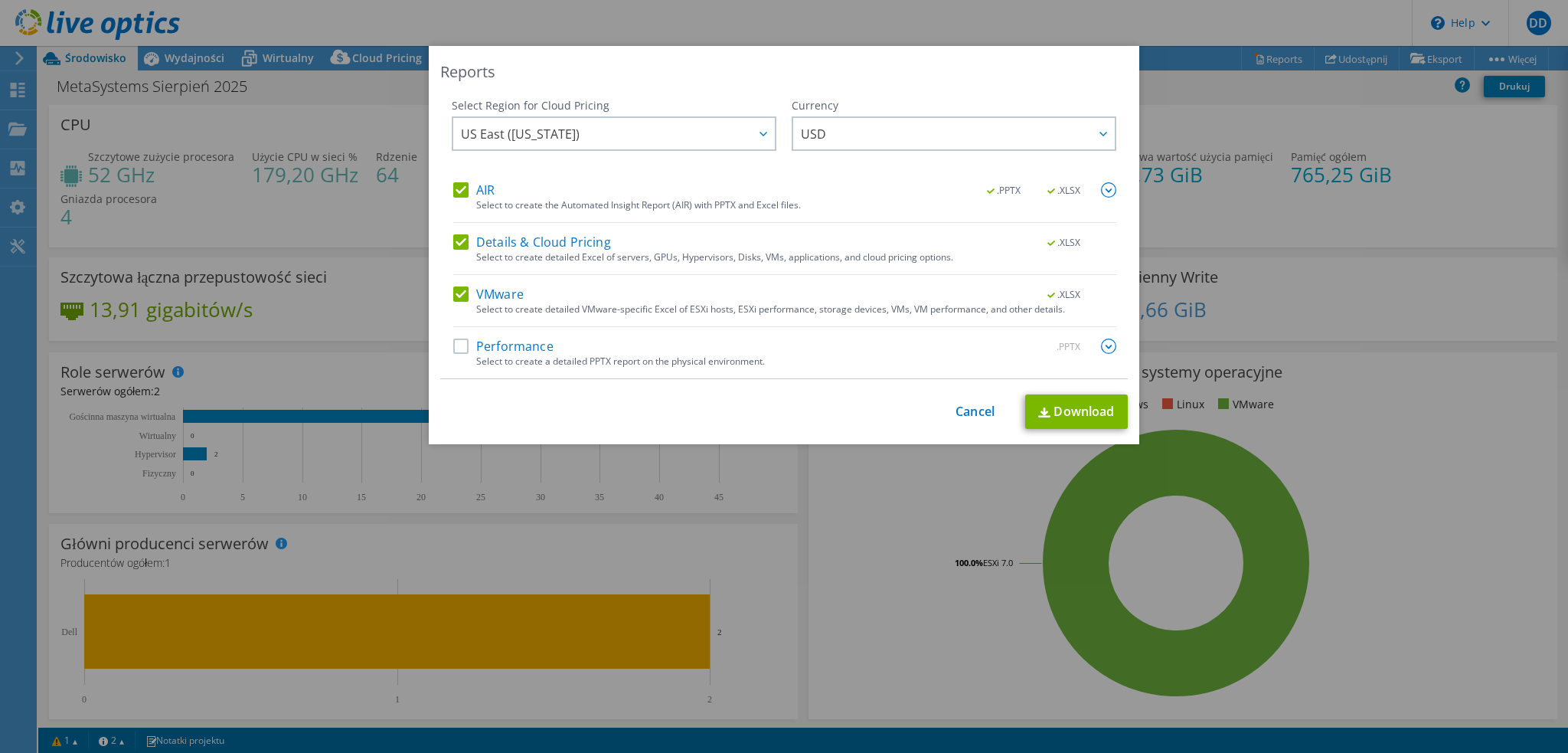
click at [498, 341] on label "Performance" at bounding box center [503, 345] width 100 height 15
click at [0, 0] on input "Performance" at bounding box center [0, 0] width 0 height 0
click at [1050, 413] on link "Download" at bounding box center [1077, 412] width 103 height 35
click at [967, 410] on link "Cancel" at bounding box center [975, 412] width 39 height 14
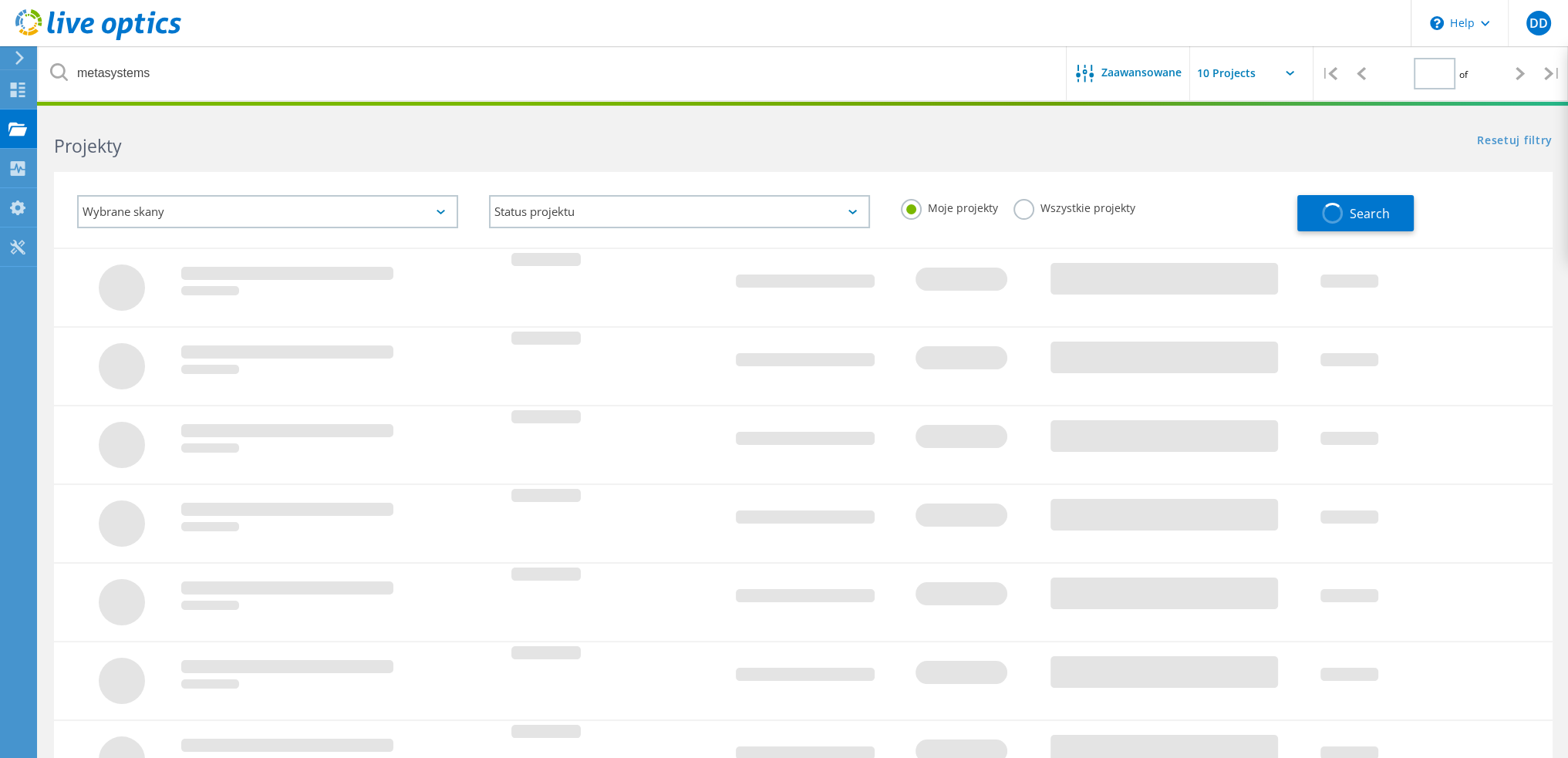
type input "1"
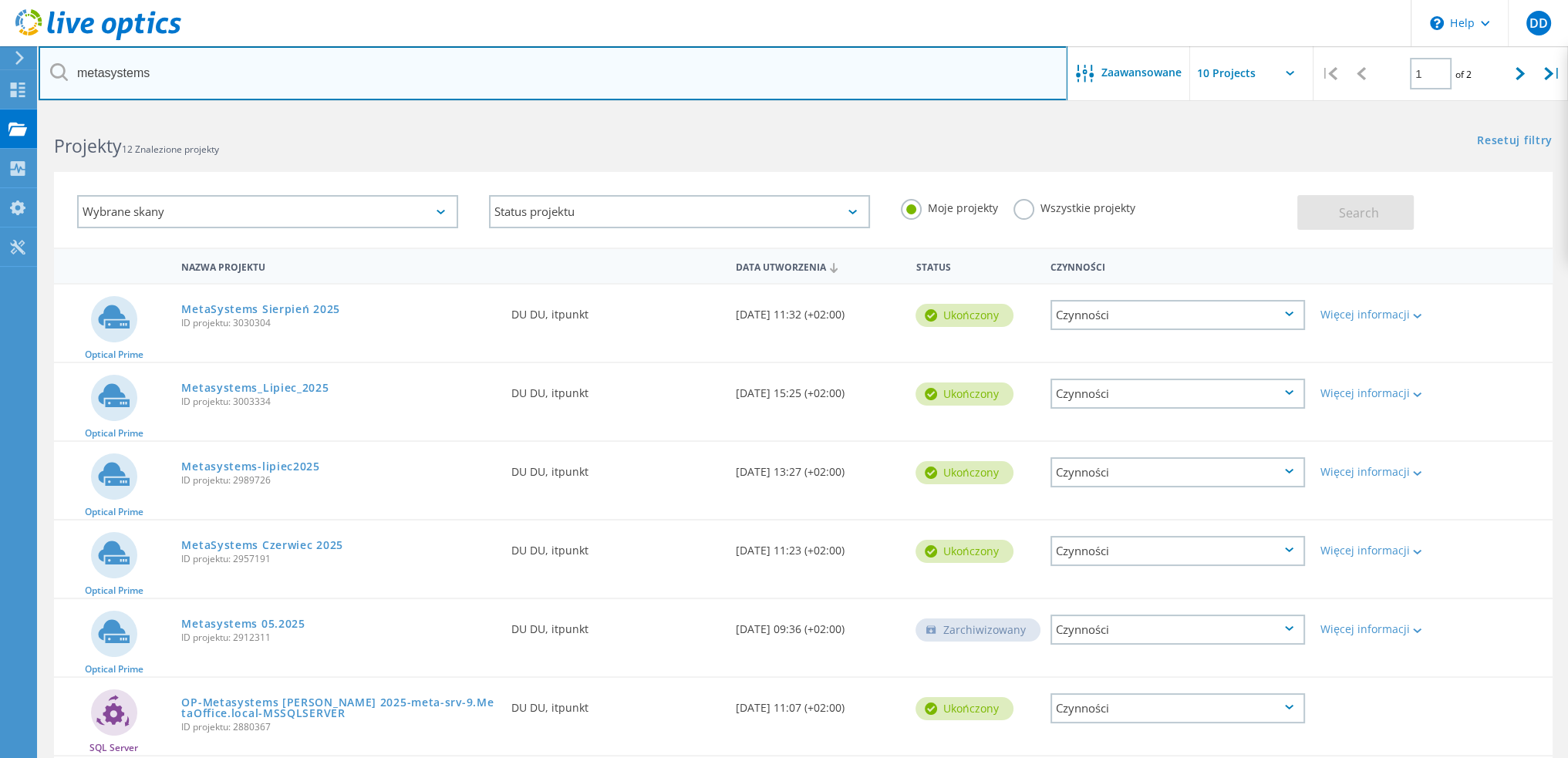
click at [252, 75] on input "metasystems" at bounding box center [552, 73] width 1029 height 54
type input "wentech"
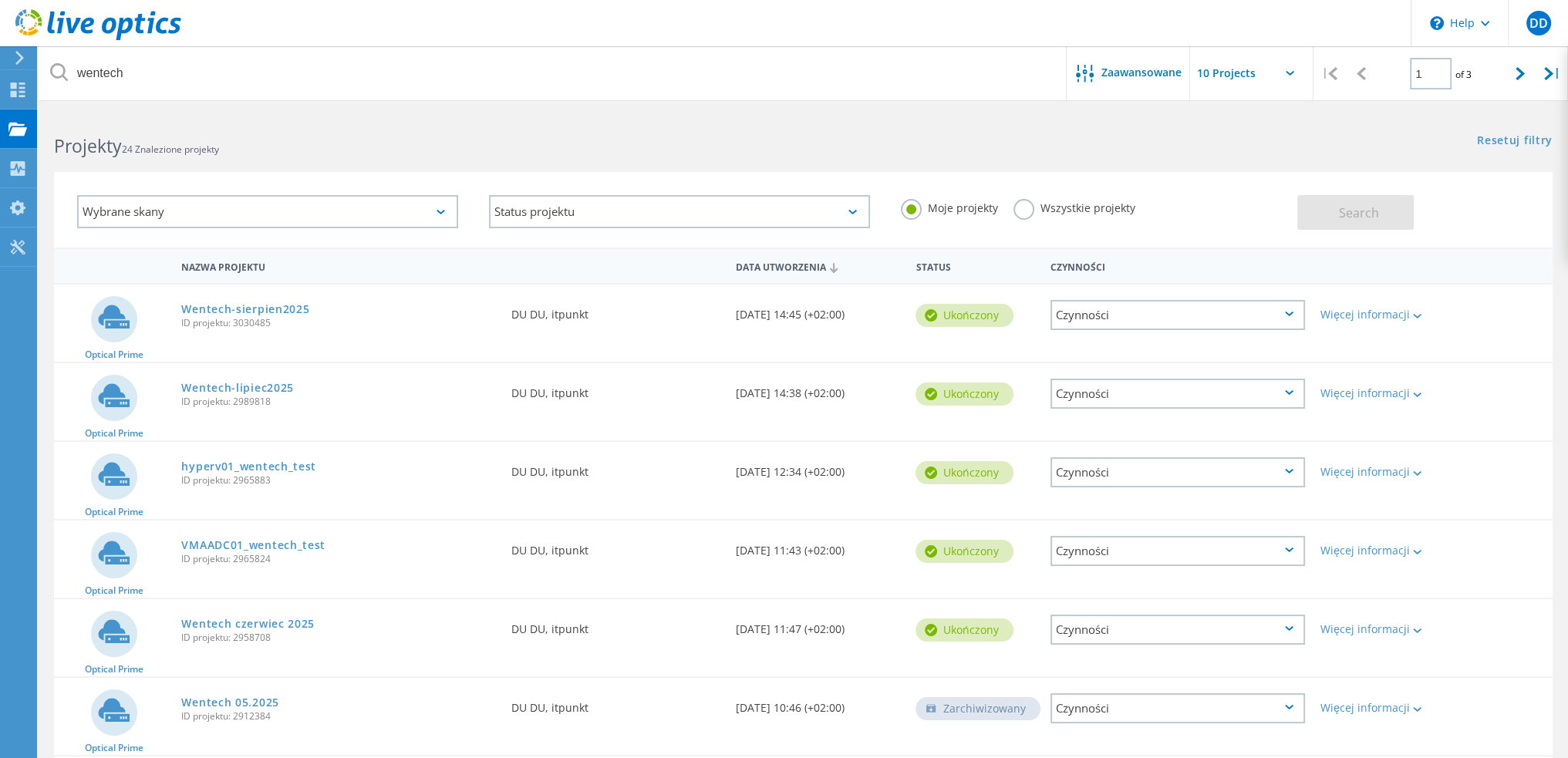
click at [293, 298] on div "Wentech-sierpien2025 ID projektu: 3030485" at bounding box center [338, 314] width 329 height 59
click at [293, 305] on link "Wentech-sierpien2025" at bounding box center [245, 309] width 128 height 11
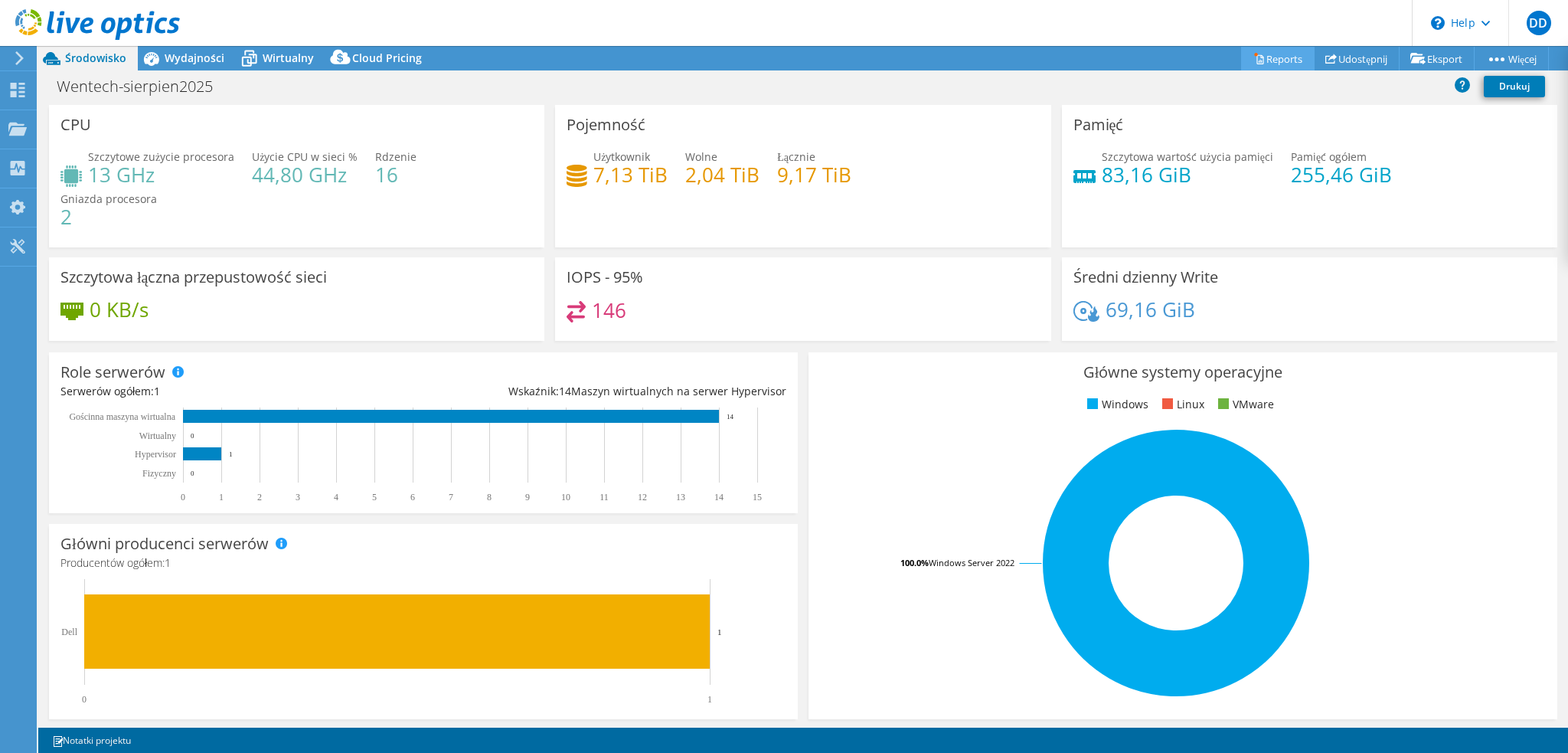
click at [1271, 48] on link "Reports" at bounding box center [1277, 58] width 73 height 24
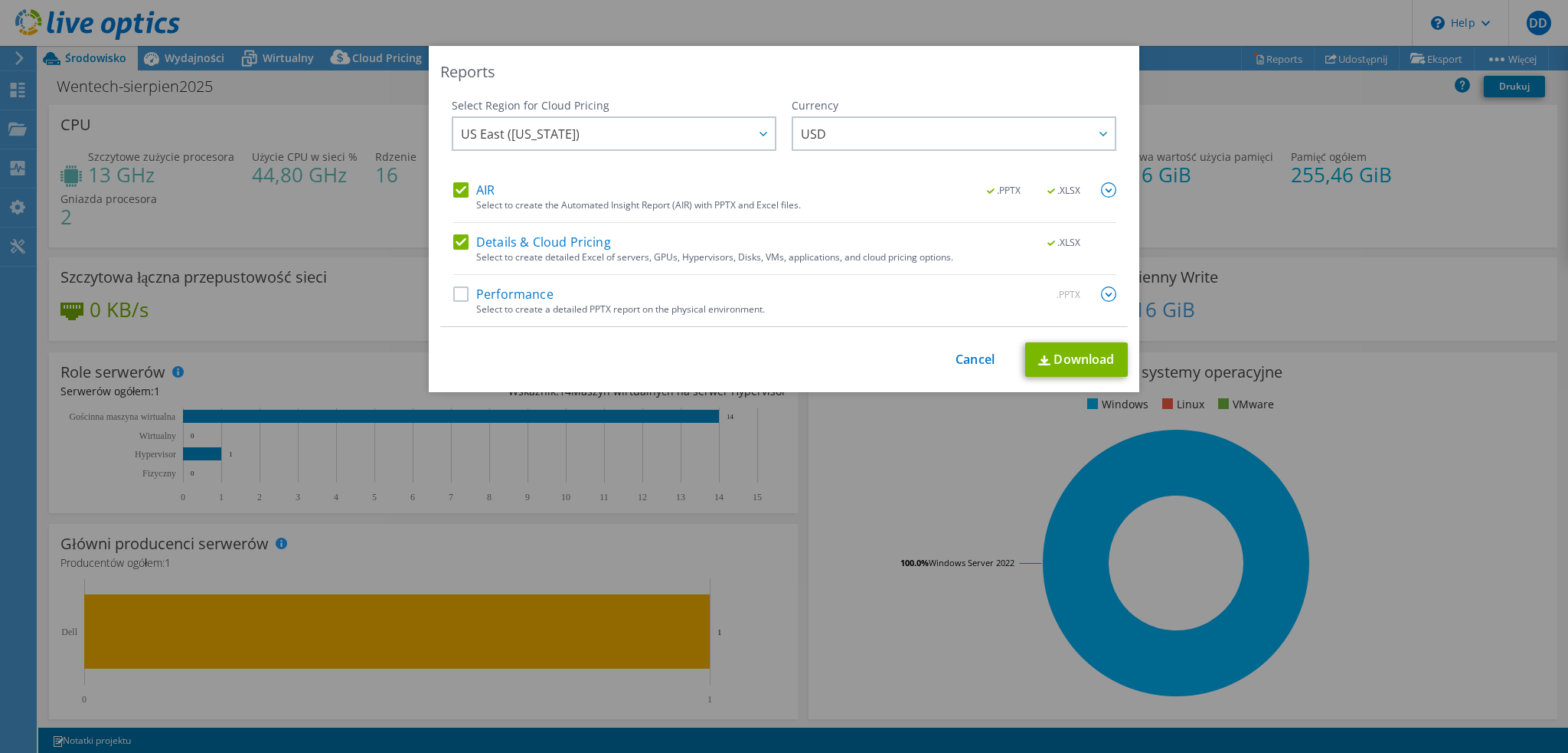
click at [533, 291] on label "Performance" at bounding box center [503, 294] width 100 height 15
click at [0, 0] on input "Performance" at bounding box center [0, 0] width 0 height 0
click at [1080, 352] on link "Download" at bounding box center [1077, 360] width 103 height 35
click at [972, 352] on link "Cancel" at bounding box center [975, 360] width 39 height 14
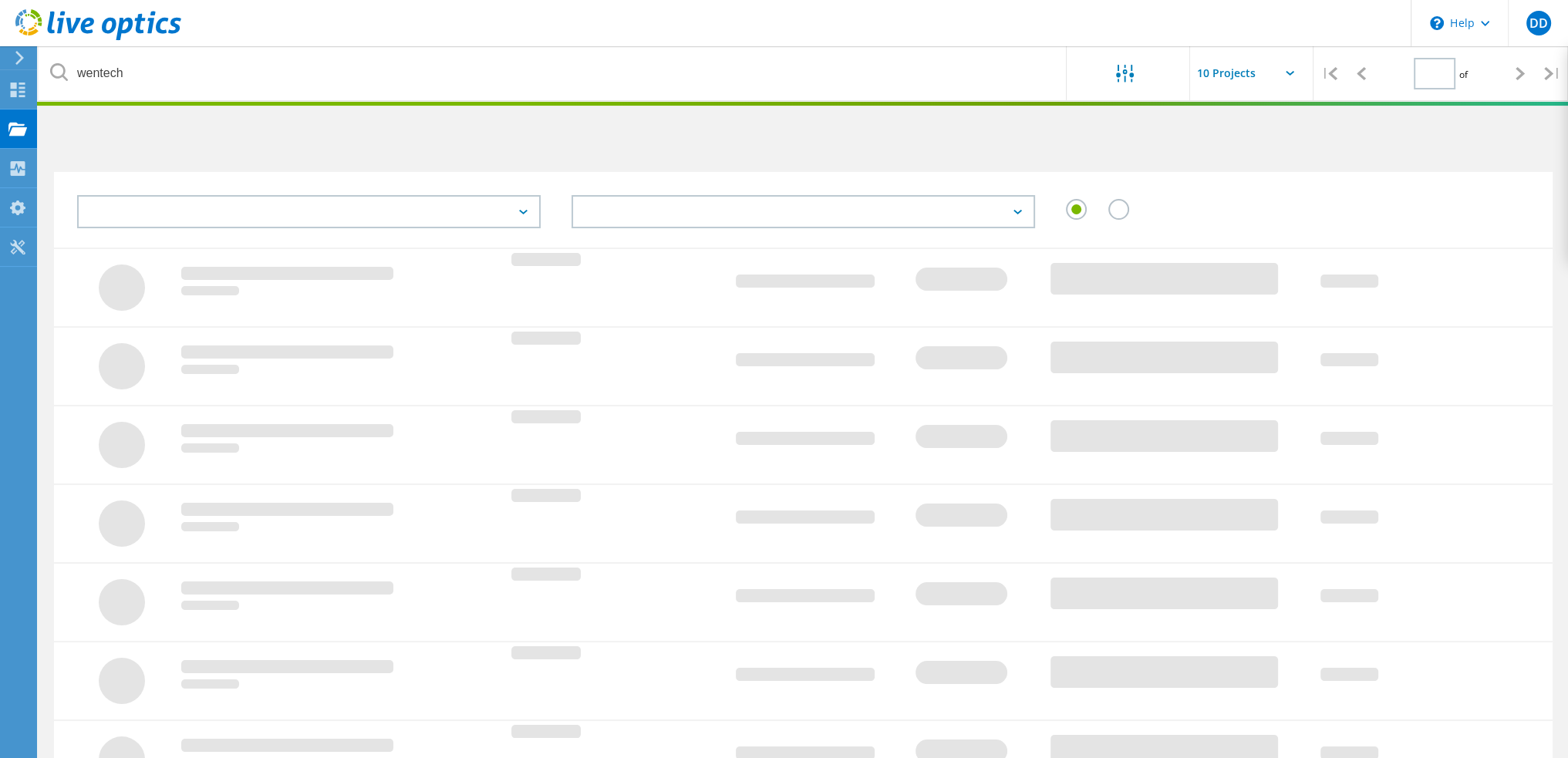
type input "1"
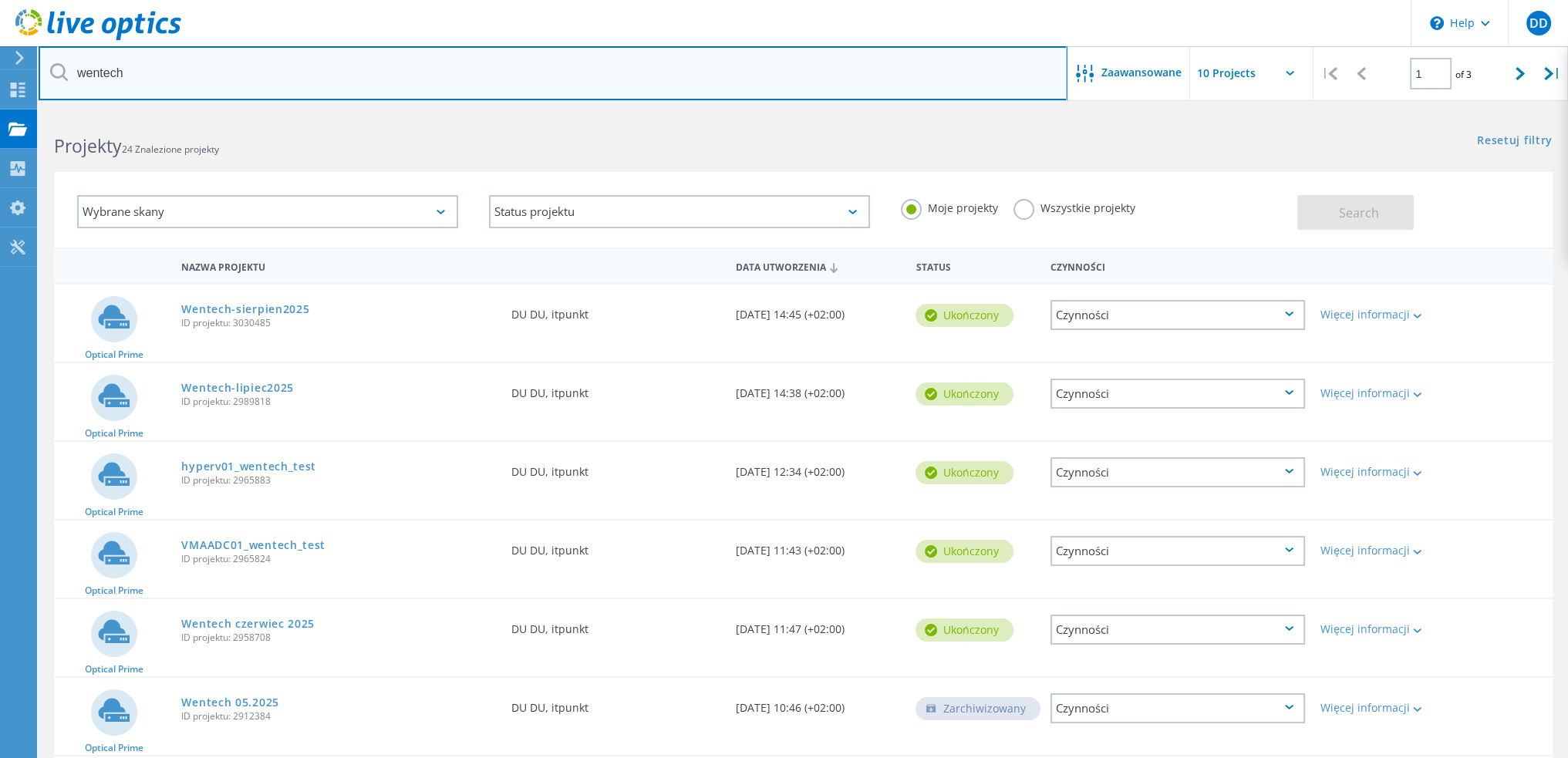
click at [162, 83] on input "wentech" at bounding box center [552, 73] width 1029 height 54
type input "zielona"
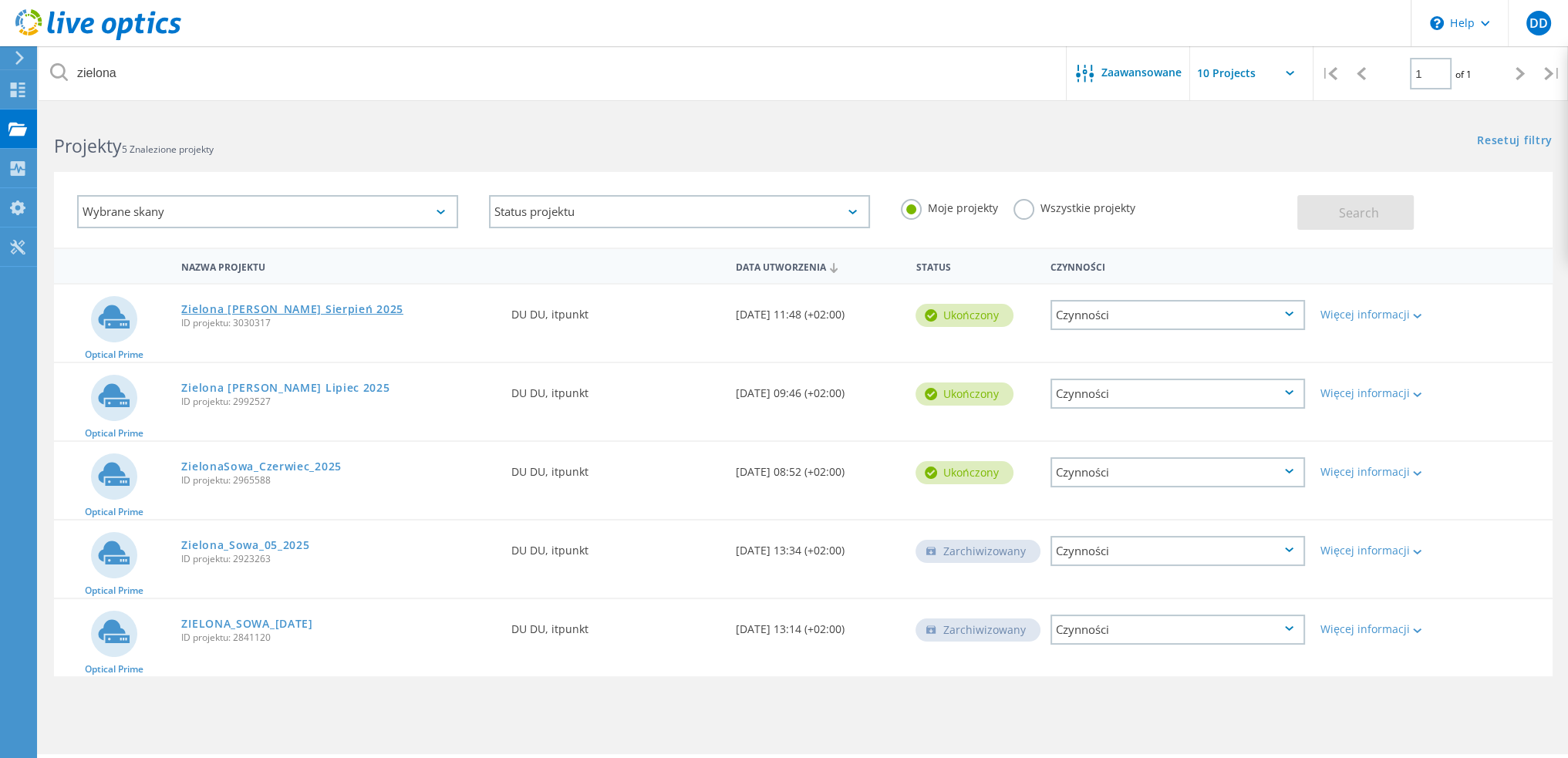
click at [303, 313] on link "Zielona [PERSON_NAME] Sierpień 2025" at bounding box center [292, 309] width 222 height 11
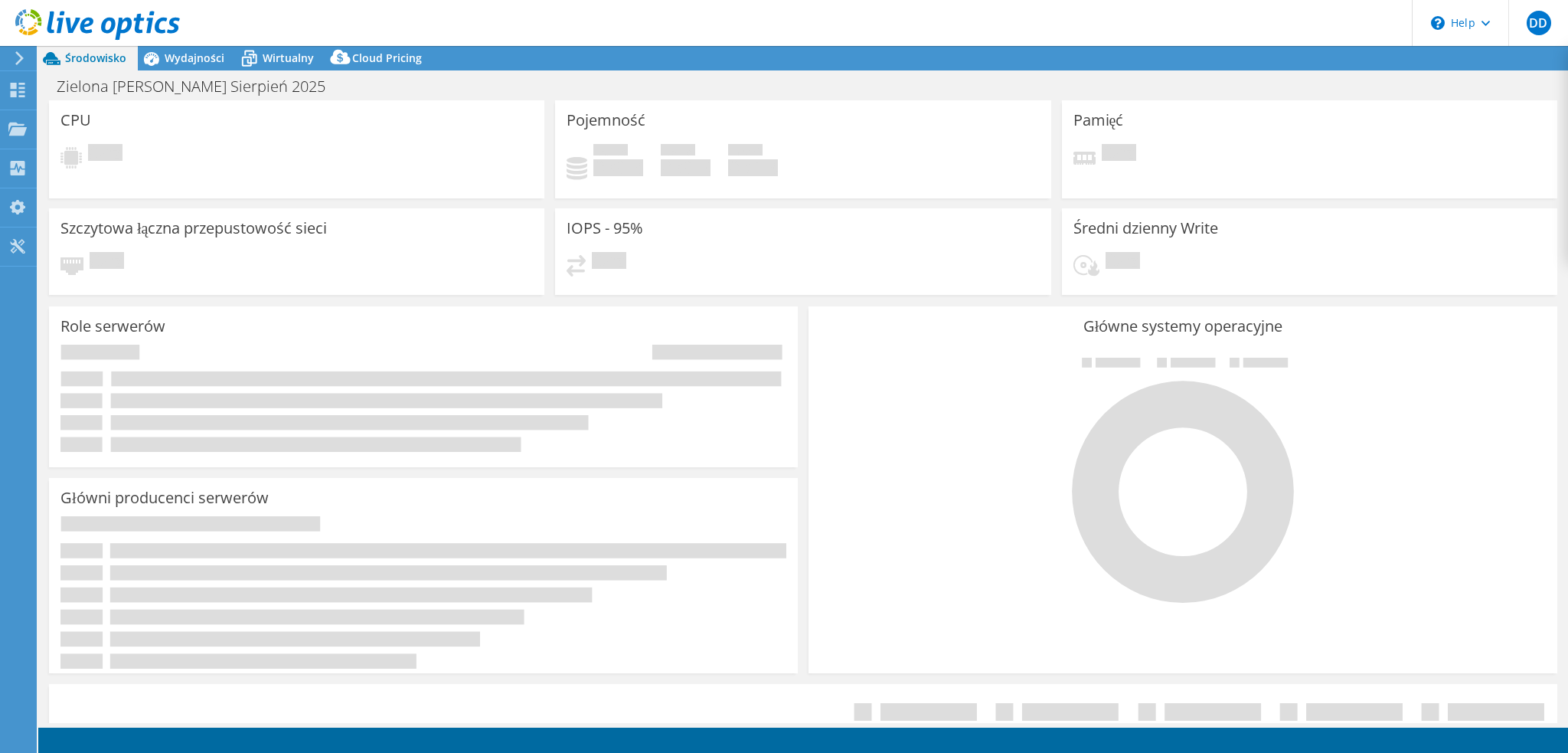
select select "USD"
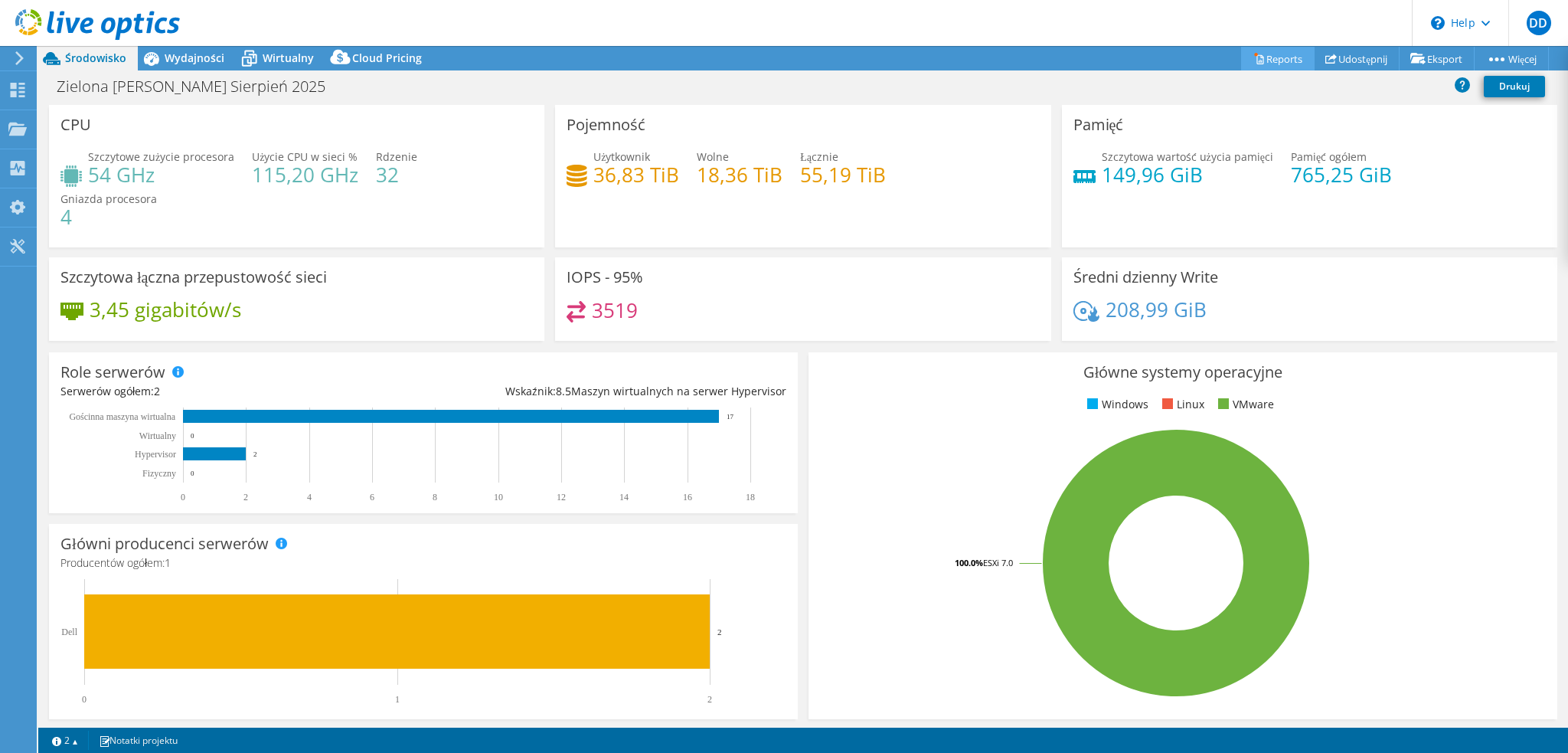
click at [1254, 58] on icon at bounding box center [1259, 58] width 12 height 12
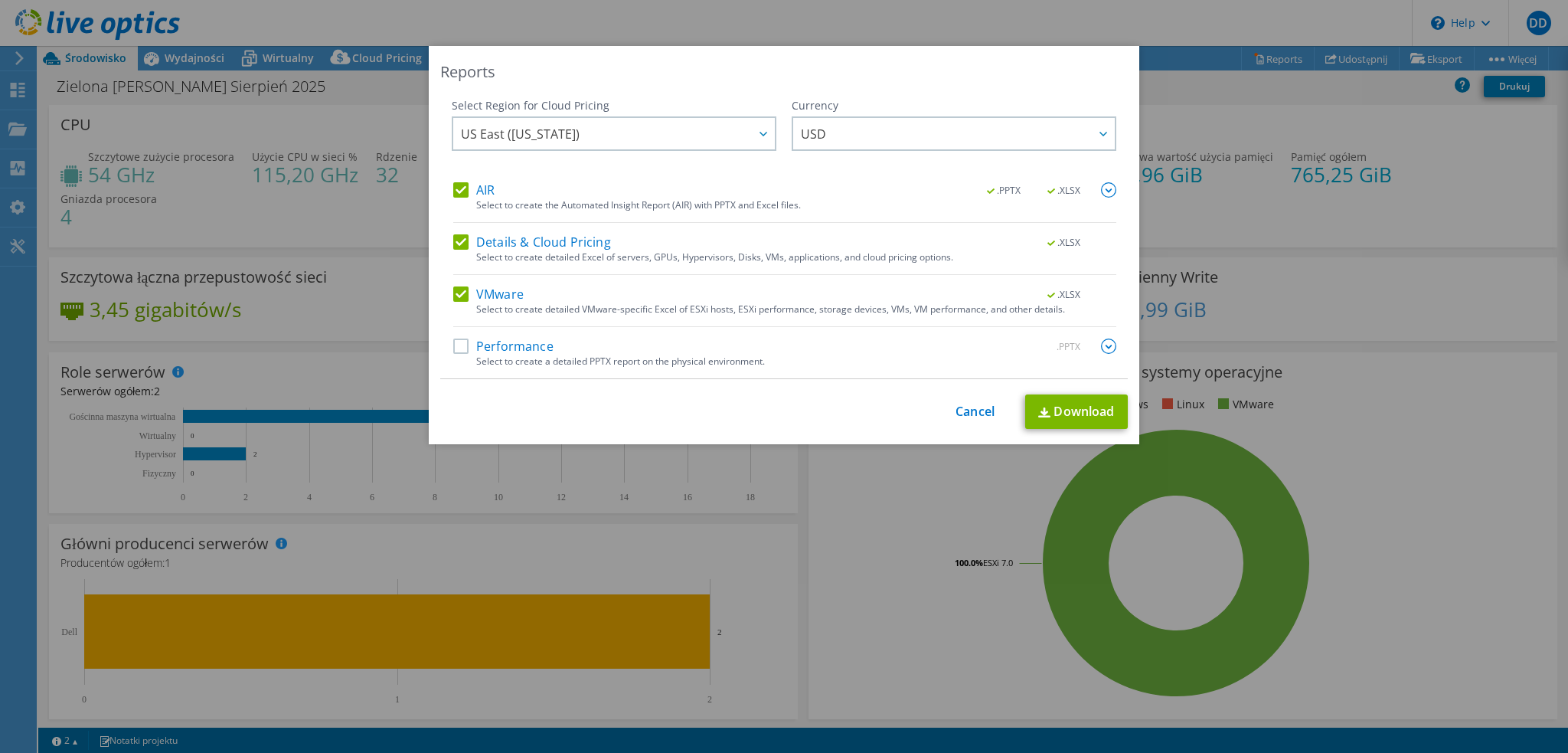
click at [498, 344] on label "Performance" at bounding box center [503, 345] width 100 height 15
click at [0, 0] on input "Performance" at bounding box center [0, 0] width 0 height 0
click at [1066, 404] on link "Download" at bounding box center [1077, 412] width 103 height 35
click at [976, 413] on link "Cancel" at bounding box center [975, 412] width 39 height 14
